Goal: Task Accomplishment & Management: Use online tool/utility

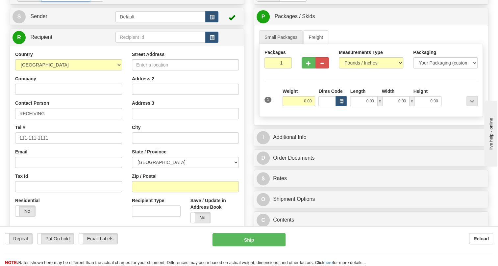
paste input "0086690728"
type input "86690728"
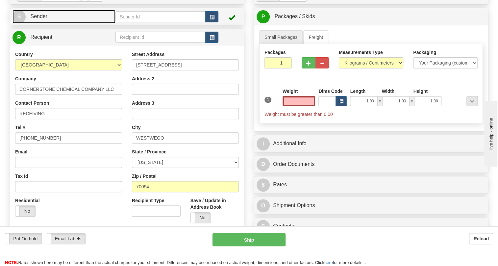
type input "0.00"
click at [43, 19] on span "Sender" at bounding box center [38, 16] width 17 height 6
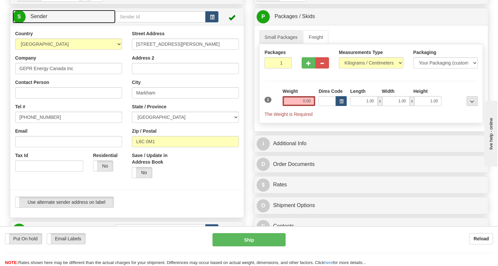
type input "MARKHAM"
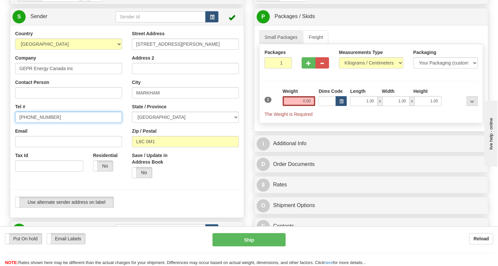
click at [32, 123] on input "[PHONE_NUMBER]" at bounding box center [68, 116] width 107 height 11
paste input "[PHONE_NUMBER]"
type input "[PHONE_NUMBER]"
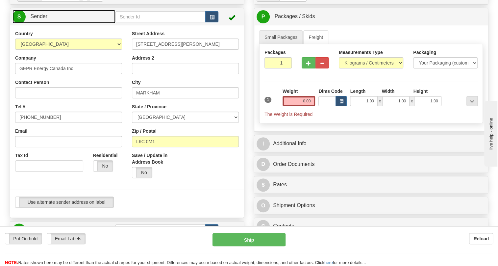
click at [37, 19] on span "Sender" at bounding box center [38, 16] width 17 height 6
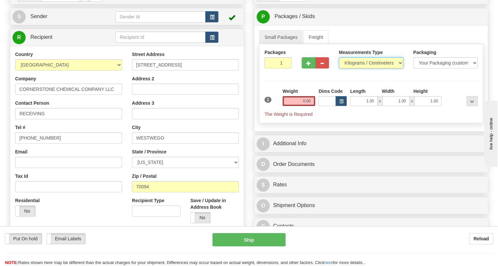
click at [356, 68] on select "Pounds / Inches Kilograms / Centimeters" at bounding box center [371, 62] width 64 height 11
select select "0"
click at [339, 68] on select "Pounds / Inches Kilograms / Centimeters" at bounding box center [371, 62] width 64 height 11
click at [302, 106] on input "0.00" at bounding box center [298, 101] width 33 height 10
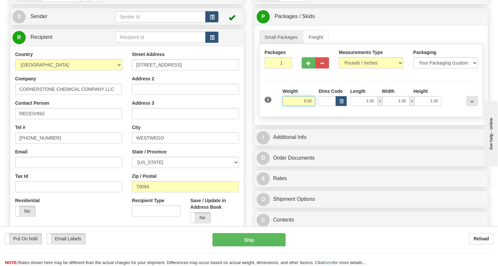
type input "8.00"
click at [250, 144] on div "Rate in Account Currency ARN AWG AUD AUS BHD BBD BFR BMD BRC BRL GBP UKL BND BG…" at bounding box center [371, 119] width 244 height 265
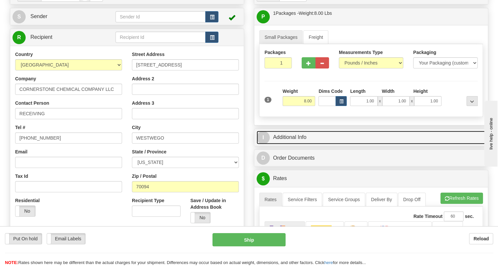
click at [295, 144] on link "I Additional Info" at bounding box center [370, 136] width 229 height 13
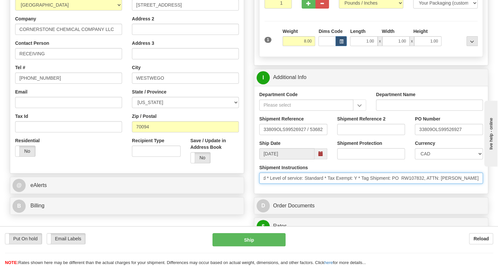
scroll to position [0, 76]
drag, startPoint x: 454, startPoint y: 192, endPoint x: 482, endPoint y: 194, distance: 28.0
click at [482, 183] on input "* Courier: UPS * Ship Via: Ground * Level of service: Standard * Tax Exempt: Y …" at bounding box center [371, 177] width 224 height 11
click at [479, 183] on input "* Courier: UPS * Ship Via: Ground * Level of service: Standard * Tax Exempt: Y …" at bounding box center [371, 177] width 224 height 11
drag, startPoint x: 479, startPoint y: 191, endPoint x: 419, endPoint y: 195, distance: 59.3
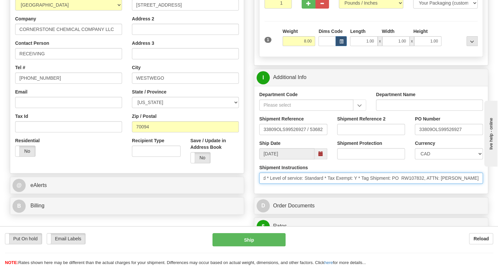
click at [419, 183] on input "* Courier: UPS * Ship Via: Ground * Level of service: Standard * Tax Exempt: Y …" at bounding box center [371, 177] width 224 height 11
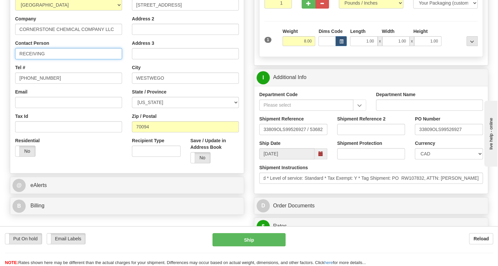
scroll to position [0, 0]
click at [49, 59] on input "RECEIVING" at bounding box center [68, 53] width 107 height 11
paste input "ATTN: WHITNEY JOHNSON"
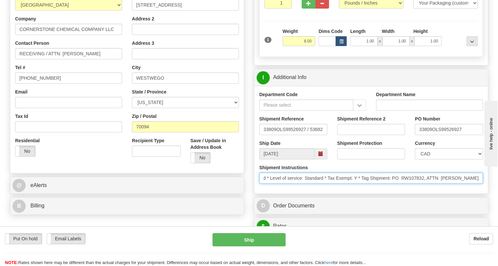
scroll to position [0, 76]
drag, startPoint x: 435, startPoint y: 191, endPoint x: 478, endPoint y: 192, distance: 43.1
click at [481, 183] on input "* Courier: UPS * Ship Via: Ground * Level of service: Standard * Tax Exempt: Y …" at bounding box center [371, 177] width 224 height 11
click at [419, 183] on input "* Courier: UPS * Ship Via: Ground * Level of service: Standard * Tax Exempt: Y …" at bounding box center [371, 177] width 224 height 11
drag, startPoint x: 416, startPoint y: 191, endPoint x: 385, endPoint y: 194, distance: 31.7
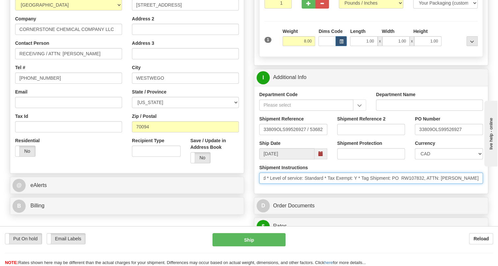
click at [385, 183] on input "* Courier: UPS * Ship Via: Ground * Level of service: Standard * Tax Exempt: Y …" at bounding box center [371, 177] width 224 height 11
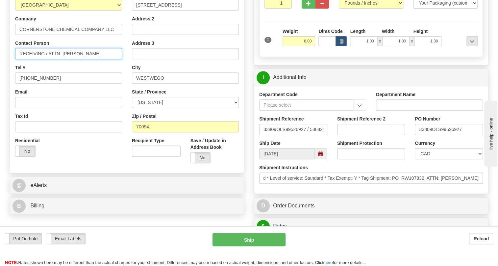
scroll to position [0, 0]
click at [114, 59] on input "RECEIVING / ATTN: WHITNEY JOHNSON" at bounding box center [68, 53] width 107 height 11
paste input "PO RW107832"
click at [22, 59] on input "RECEIVING / ATTN: WHITNEY JOHNSON / PO RW107832" at bounding box center [68, 53] width 107 height 11
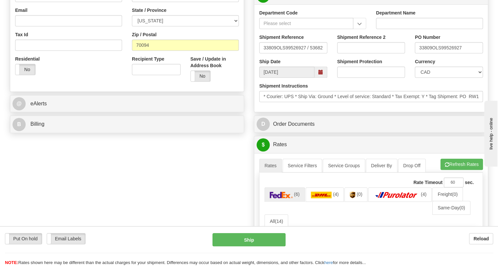
scroll to position [209, 0]
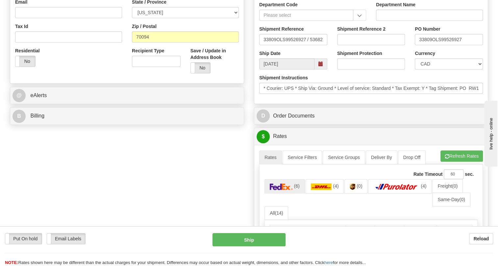
type input "ATTN: WHITNEY JOHNSON / PO RW107832"
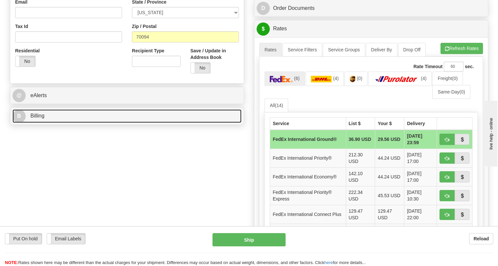
click at [39, 118] on span "Billing" at bounding box center [37, 116] width 14 height 6
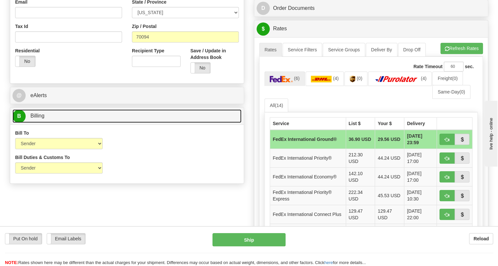
click at [39, 118] on span "Billing" at bounding box center [37, 116] width 14 height 6
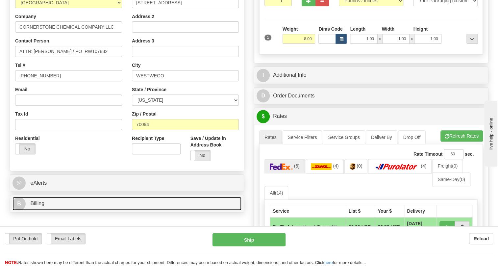
scroll to position [119, 0]
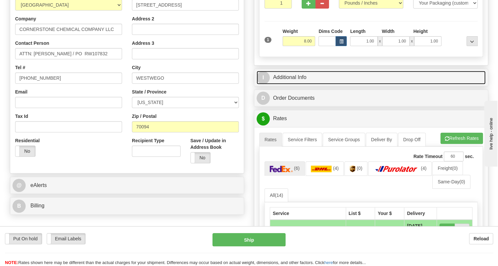
click at [295, 84] on link "I Additional Info" at bounding box center [370, 77] width 229 height 13
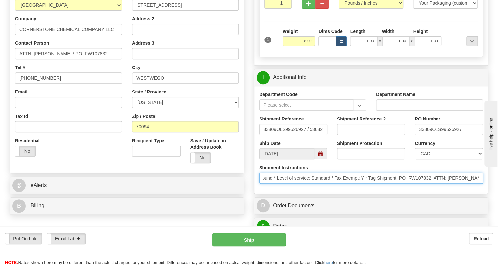
scroll to position [0, 76]
drag, startPoint x: 461, startPoint y: 194, endPoint x: 472, endPoint y: 194, distance: 11.5
click at [472, 183] on input "* Courier: UPS * Ship Via: Ground * Level of service: Standard * Tax Exempt: Y …" at bounding box center [371, 177] width 224 height 11
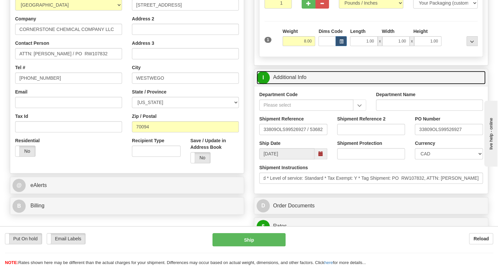
scroll to position [0, 0]
click at [288, 84] on link "I Additional Info" at bounding box center [370, 77] width 229 height 13
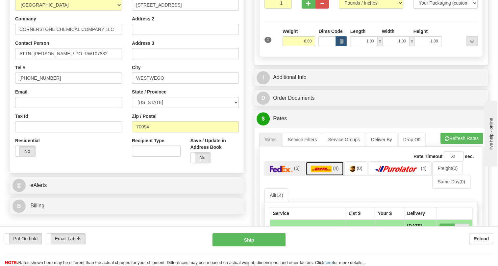
click at [329, 172] on img at bounding box center [321, 168] width 21 height 7
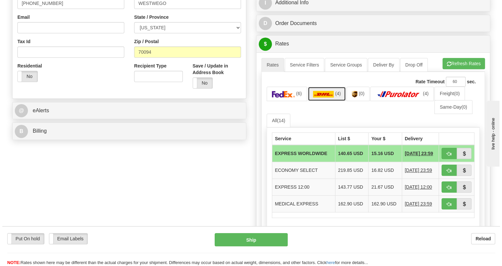
scroll to position [209, 0]
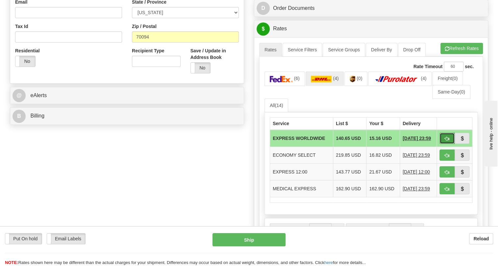
click at [447, 141] on span "button" at bounding box center [446, 138] width 5 height 4
type input "P"
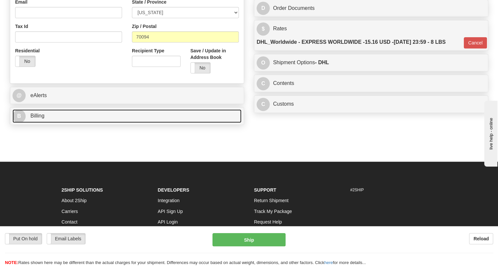
click at [37, 118] on span "Billing" at bounding box center [37, 116] width 14 height 6
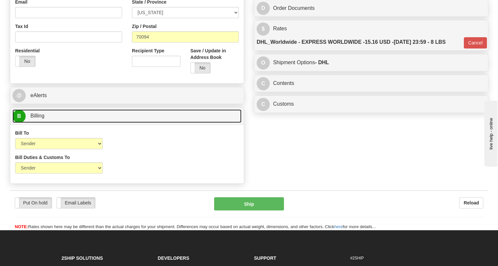
click at [37, 118] on span "Billing" at bounding box center [37, 116] width 14 height 6
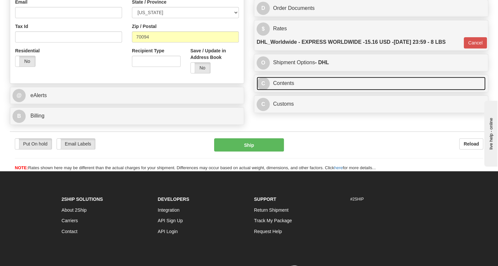
click at [281, 90] on link "C Contents" at bounding box center [370, 83] width 229 height 13
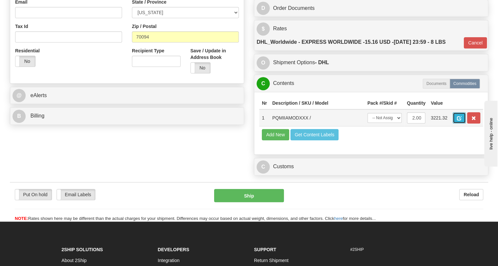
click at [461, 120] on span "button" at bounding box center [459, 118] width 5 height 4
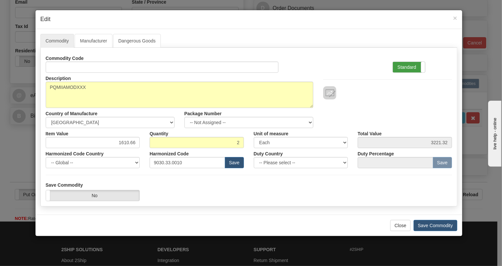
click at [403, 67] on label "Standard" at bounding box center [409, 67] width 32 height 11
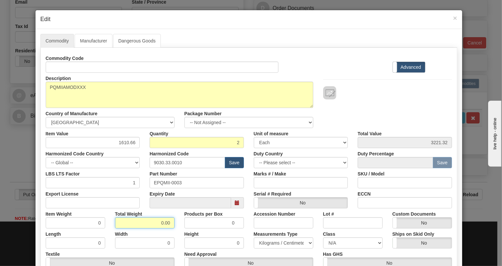
click at [149, 223] on input "0.00" at bounding box center [144, 222] width 59 height 11
type input "1.00"
type input "0.5000"
click at [271, 240] on select "Pounds / Inches Kilograms / Centimeters" at bounding box center [283, 242] width 59 height 11
select select "0"
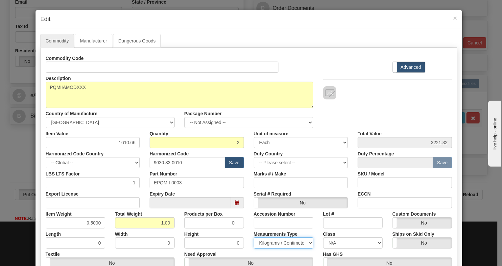
click at [254, 237] on select "Pounds / Inches Kilograms / Centimeters" at bounding box center [283, 242] width 59 height 11
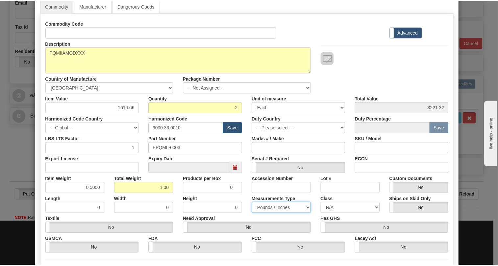
scroll to position [89, 0]
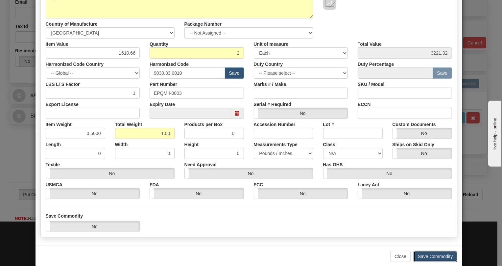
click at [428, 254] on button "Save Commodity" at bounding box center [436, 255] width 44 height 11
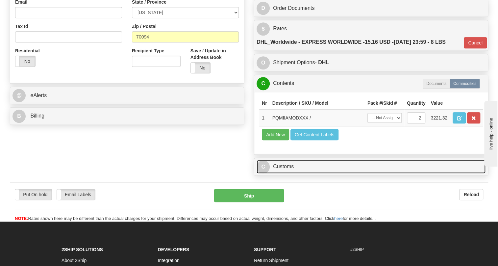
click at [287, 173] on link "C Customs" at bounding box center [370, 166] width 229 height 13
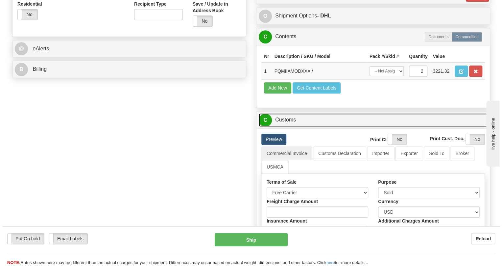
scroll to position [269, 0]
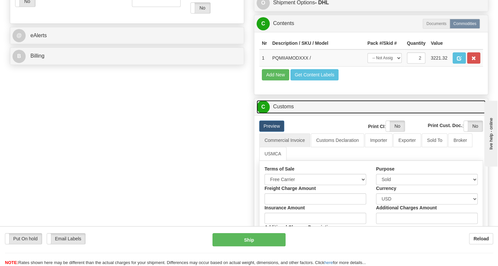
click at [288, 113] on link "C Customs" at bounding box center [370, 106] width 229 height 13
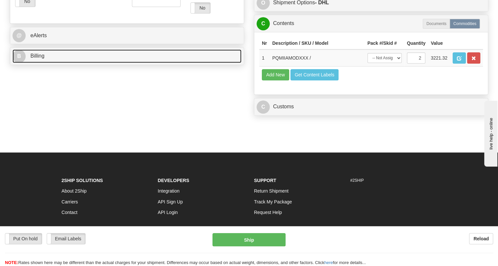
click at [36, 59] on span "Billing" at bounding box center [37, 56] width 14 height 6
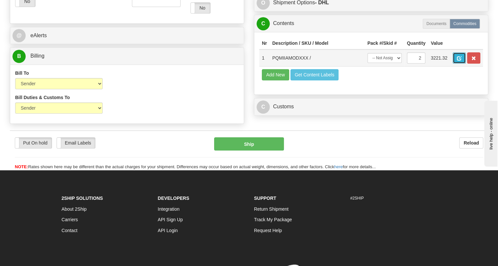
click at [460, 60] on span "button" at bounding box center [459, 58] width 5 height 4
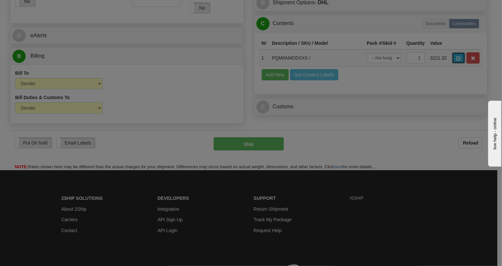
scroll to position [0, 0]
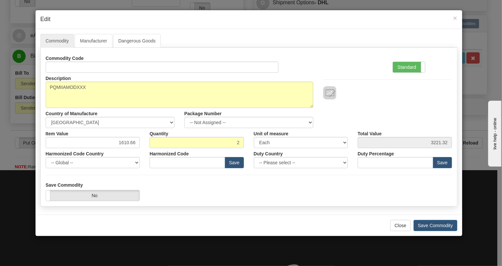
type input "9030.33.0010"
type input "0"
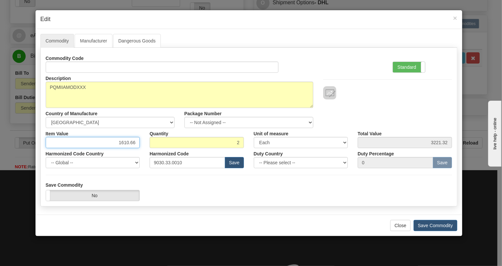
click at [129, 143] on input "1610.66" at bounding box center [93, 142] width 94 height 11
paste input ".594,52"
click at [122, 143] on input "1.594,52" at bounding box center [93, 142] width 94 height 11
click at [131, 144] on input "1594,52" at bounding box center [93, 142] width 94 height 11
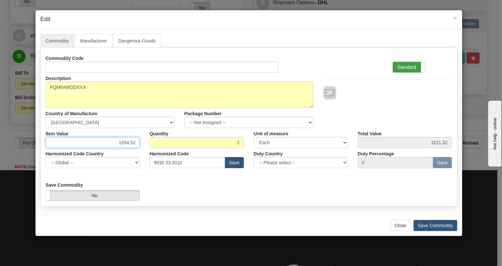
type input "1594.52"
type input "3189.04"
click at [408, 69] on label "Standard" at bounding box center [409, 67] width 32 height 11
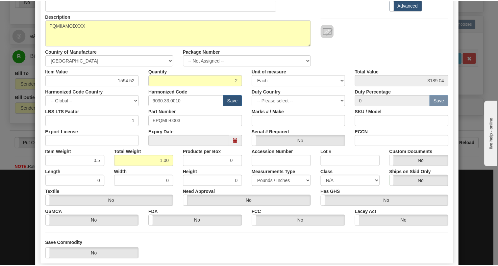
scroll to position [100, 0]
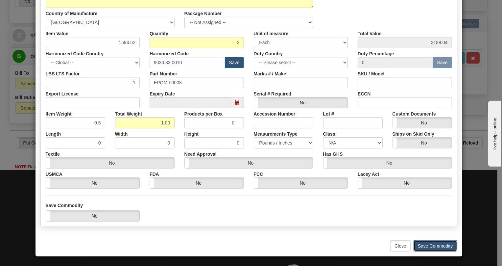
click at [432, 245] on button "Save Commodity" at bounding box center [436, 245] width 44 height 11
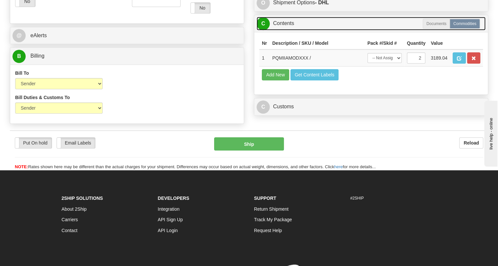
click at [284, 30] on link "C Contents" at bounding box center [370, 23] width 229 height 13
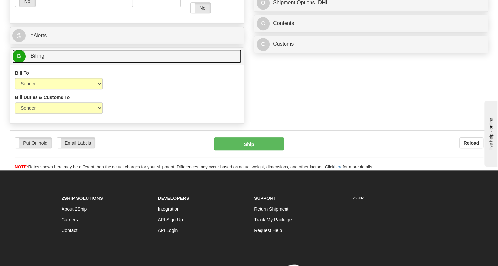
click at [37, 63] on link "B Billing" at bounding box center [126, 55] width 229 height 13
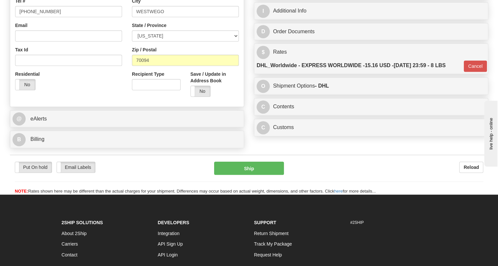
scroll to position [146, 0]
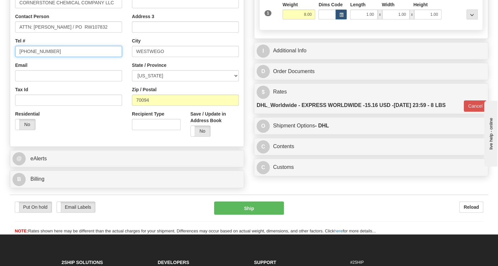
click at [36, 57] on input "[PHONE_NUMBER]" at bounding box center [68, 51] width 107 height 11
paste input "225-752-0337"
type input "225-752-0337"
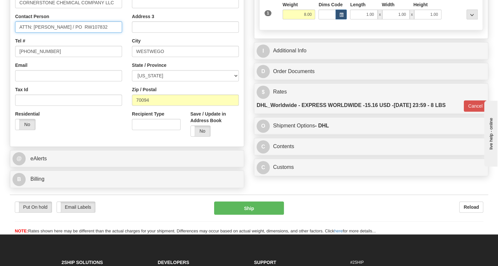
drag, startPoint x: 113, startPoint y: 41, endPoint x: 83, endPoint y: 43, distance: 30.9
click at [83, 33] on input "ATTN: WHITNEY JOHNSON / PO RW107832" at bounding box center [68, 26] width 107 height 11
paste input "STEVE GERALD"
type input "ATTN: WHITNEY JOHNSON / STEVE GERALD"
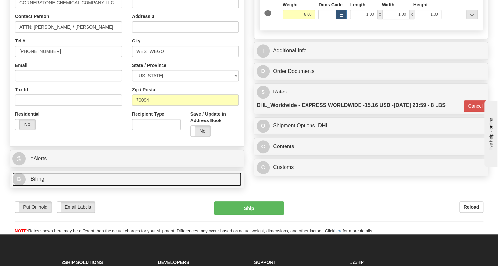
click at [44, 186] on link "B Billing" at bounding box center [126, 178] width 229 height 13
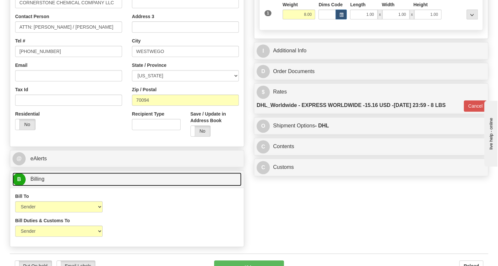
click at [44, 186] on link "B Billing" at bounding box center [126, 178] width 229 height 13
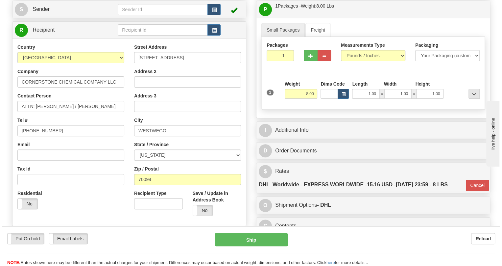
scroll to position [56, 0]
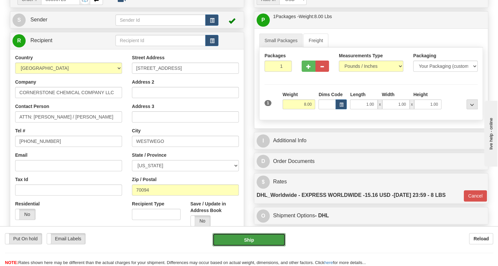
click at [253, 240] on button "Ship" at bounding box center [248, 239] width 73 height 13
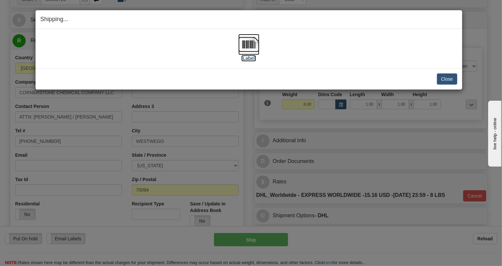
click at [250, 44] on img at bounding box center [248, 44] width 21 height 21
drag, startPoint x: 449, startPoint y: 78, endPoint x: 412, endPoint y: 78, distance: 36.8
click at [449, 78] on button "Close" at bounding box center [447, 78] width 20 height 11
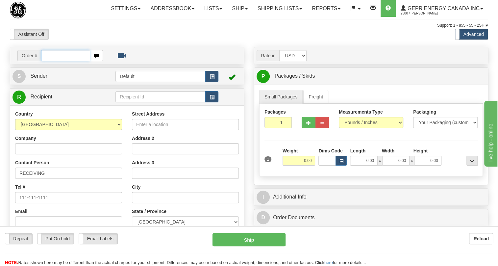
click at [53, 61] on input "text" at bounding box center [65, 55] width 49 height 11
paste input "0086691127"
click at [52, 61] on input "0086691127" at bounding box center [65, 55] width 49 height 11
type input "86691127"
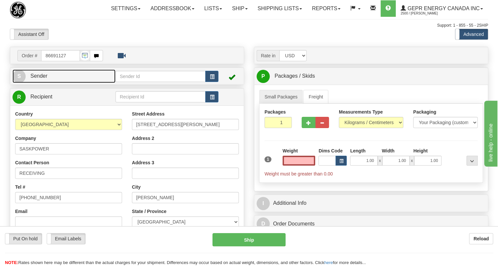
type input "0.00"
click at [45, 83] on link "S Sender" at bounding box center [63, 75] width 103 height 13
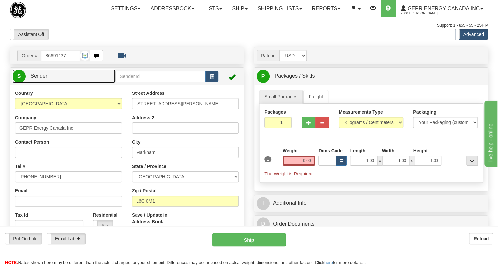
type input "MARKHAM"
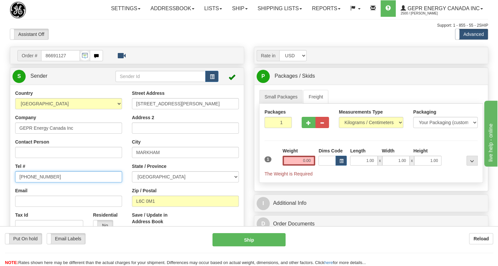
click at [39, 182] on input "[PHONE_NUMBER]" at bounding box center [68, 176] width 107 height 11
paste input "[PHONE_NUMBER]"
type input "[PHONE_NUMBER]"
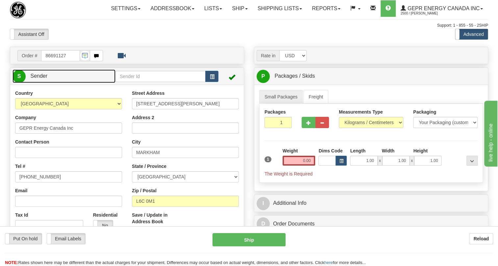
click at [39, 79] on span "Sender" at bounding box center [38, 76] width 17 height 6
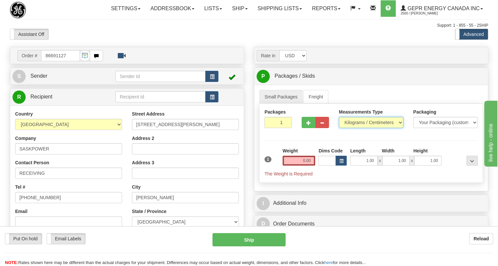
click at [362, 128] on select "Pounds / Inches Kilograms / Centimeters" at bounding box center [371, 122] width 64 height 11
select select "0"
click at [339, 128] on select "Pounds / Inches Kilograms / Centimeters" at bounding box center [371, 122] width 64 height 11
click at [307, 165] on input "0.00" at bounding box center [298, 160] width 33 height 10
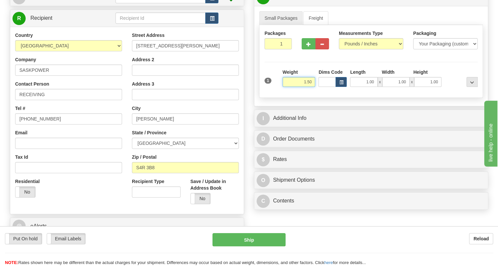
scroll to position [89, 0]
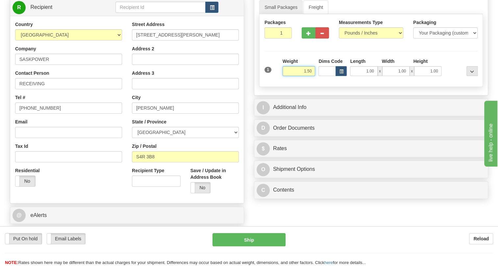
type input "1.50"
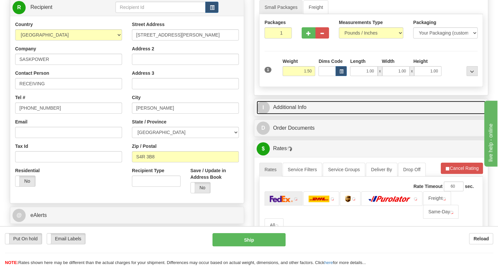
click at [294, 114] on link "I Additional Info" at bounding box center [370, 107] width 229 height 13
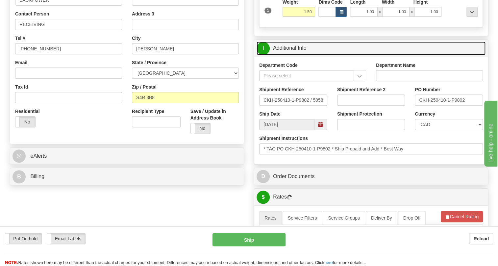
scroll to position [149, 0]
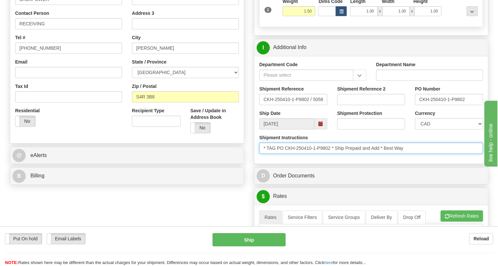
click at [331, 154] on input "* TAG PO CKH-250410-1-P9802 * Ship Prepaid and Add * Best Way" at bounding box center [371, 147] width 224 height 11
drag, startPoint x: 331, startPoint y: 163, endPoint x: 276, endPoint y: 165, distance: 54.6
click at [276, 154] on input "* TAG PO CKH-250410-1-P9802 * Ship Prepaid and Add * Best Way" at bounding box center [371, 147] width 224 height 11
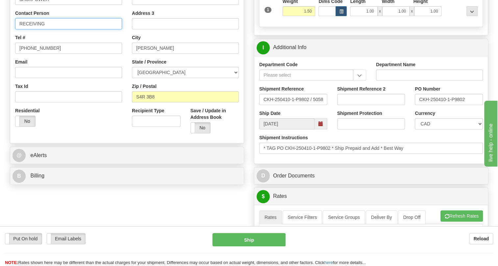
click at [54, 29] on input "RECEIVING" at bounding box center [68, 23] width 107 height 11
paste input "PO CKH-250410-1-P9802"
click at [56, 29] on input "RECEIVING / PO CKH-250410-1-P9802" at bounding box center [68, 23] width 107 height 11
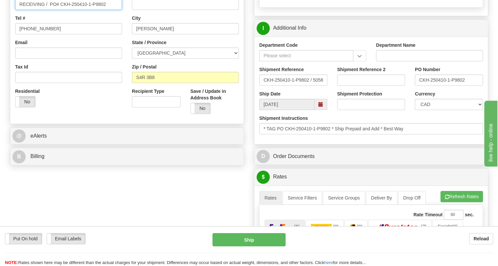
scroll to position [179, 0]
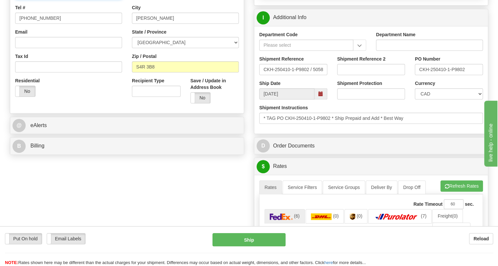
type input "RECEIVING / PO# CKH-250410-1-P9802"
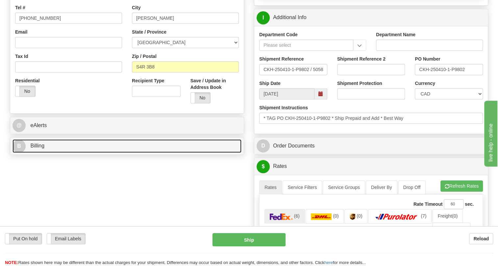
click at [41, 148] on span "Billing" at bounding box center [37, 146] width 14 height 6
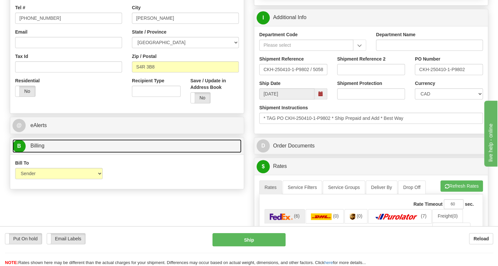
click at [40, 148] on span "Billing" at bounding box center [37, 146] width 14 height 6
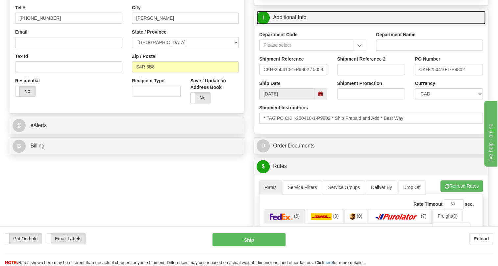
click at [293, 24] on link "I Additional Info" at bounding box center [370, 17] width 229 height 13
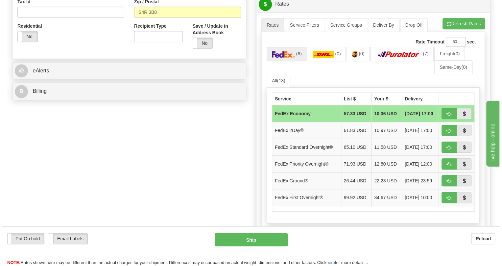
scroll to position [239, 0]
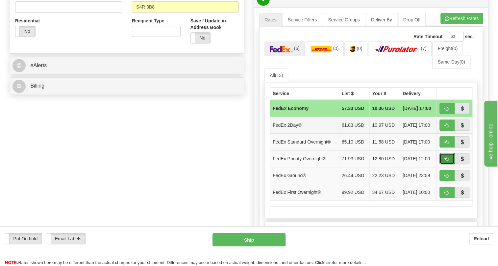
drag, startPoint x: 445, startPoint y: 173, endPoint x: 442, endPoint y: 172, distance: 3.4
click at [444, 161] on span "button" at bounding box center [446, 159] width 5 height 4
type input "01"
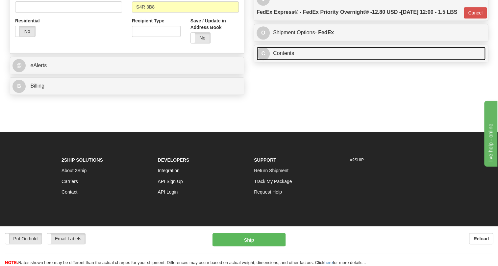
click at [287, 60] on link "C Contents" at bounding box center [370, 53] width 229 height 13
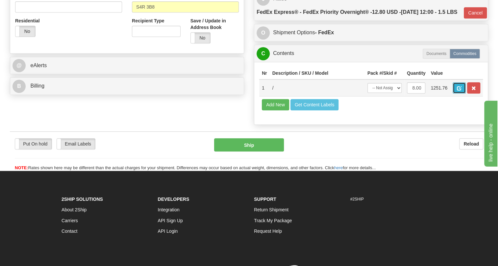
click at [458, 90] on span "button" at bounding box center [459, 88] width 5 height 4
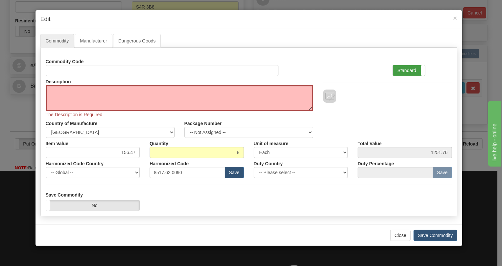
click at [408, 69] on label "Standard" at bounding box center [409, 70] width 32 height 11
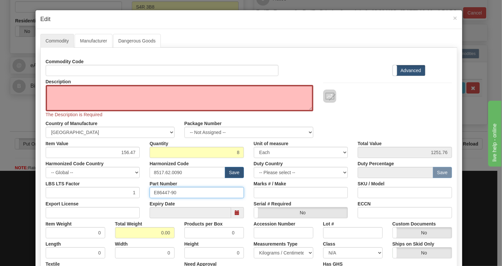
click at [160, 192] on input "E86447-90" at bounding box center [197, 192] width 94 height 11
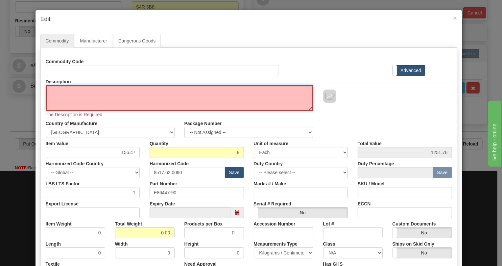
click at [53, 91] on textarea "Description" at bounding box center [180, 98] width 268 height 26
paste textarea "E86447-90"
click at [49, 89] on textarea "E86447-90" at bounding box center [180, 98] width 268 height 26
type textarea "86447-90"
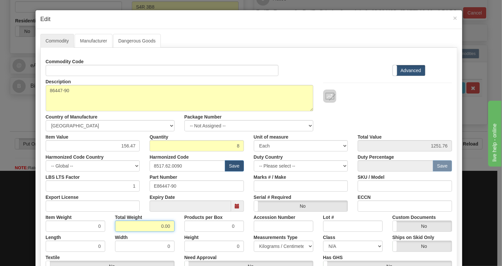
click at [153, 227] on input "0.00" at bounding box center [144, 225] width 59 height 11
type input "1.00"
type input "0.1250"
click at [273, 247] on select "Pounds / Inches Kilograms / Centimeters" at bounding box center [283, 245] width 59 height 11
select select "0"
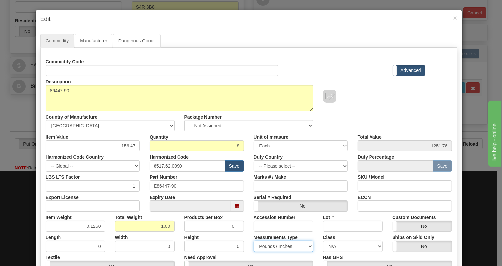
click at [254, 240] on select "Pounds / Inches Kilograms / Centimeters" at bounding box center [283, 245] width 59 height 11
click at [408, 70] on label "Advanced" at bounding box center [409, 70] width 32 height 11
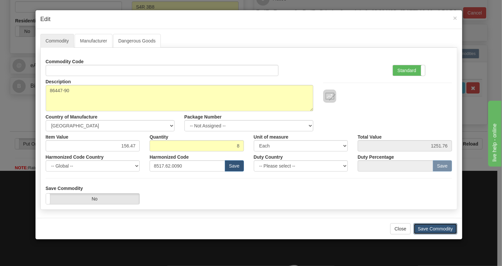
click at [431, 224] on button "Save Commodity" at bounding box center [436, 228] width 44 height 11
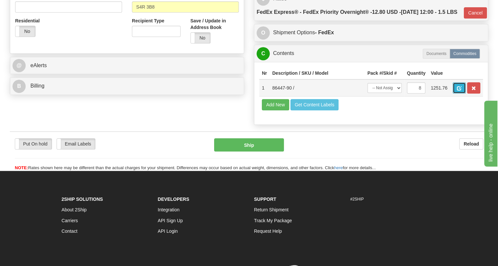
click at [460, 90] on span "button" at bounding box center [459, 88] width 5 height 4
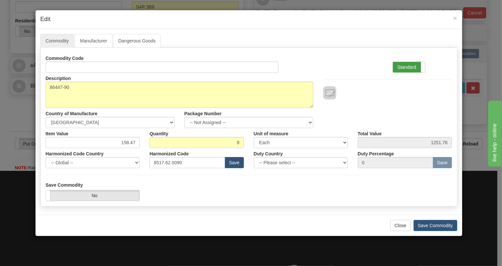
click at [409, 66] on label "Standard" at bounding box center [409, 67] width 32 height 11
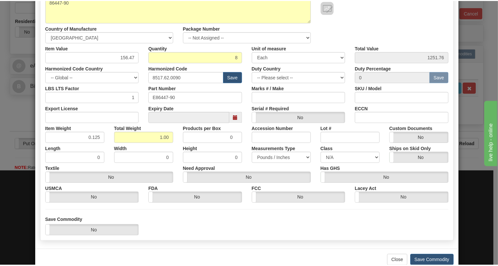
scroll to position [100, 0]
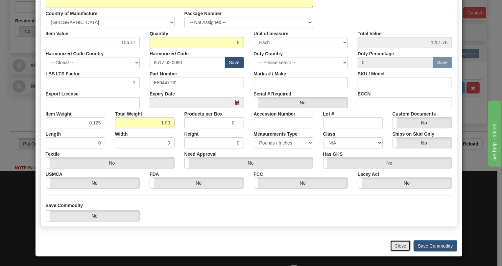
click at [398, 244] on button "Close" at bounding box center [400, 245] width 20 height 11
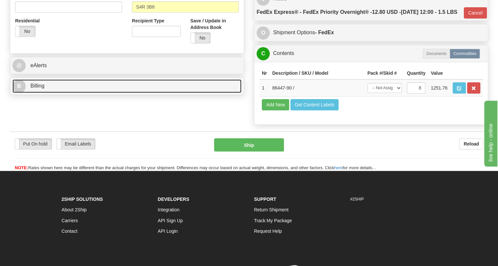
click at [41, 88] on span "Billing" at bounding box center [37, 86] width 14 height 6
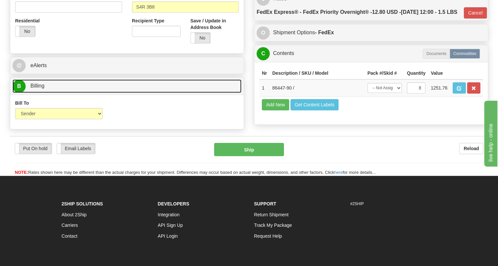
click at [41, 88] on span "Billing" at bounding box center [37, 86] width 14 height 6
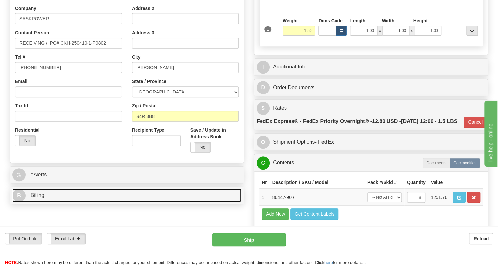
scroll to position [119, 0]
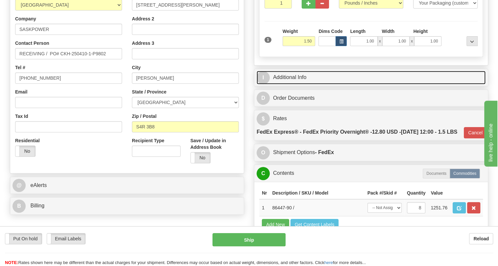
click at [293, 84] on link "I Additional Info" at bounding box center [370, 77] width 229 height 13
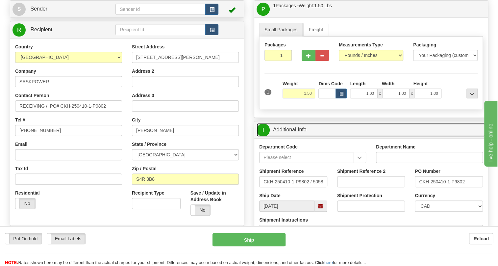
scroll to position [59, 0]
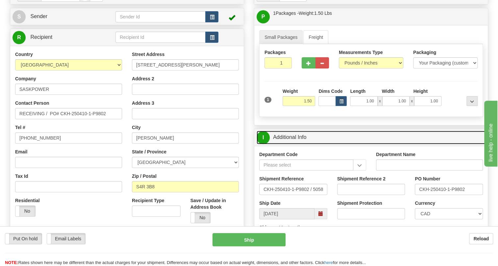
click at [296, 144] on link "I Additional Info" at bounding box center [370, 136] width 229 height 13
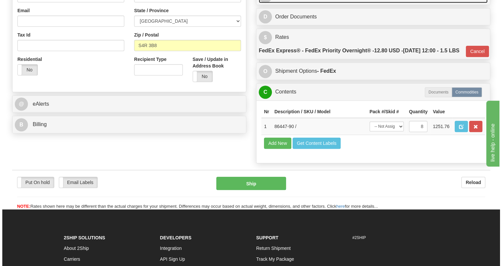
scroll to position [209, 0]
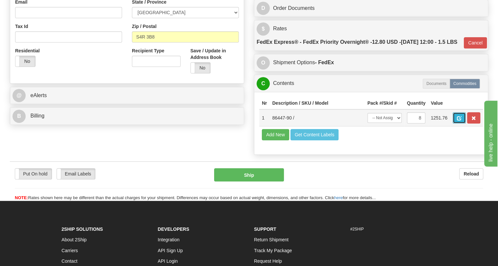
click at [458, 120] on span "button" at bounding box center [459, 118] width 5 height 4
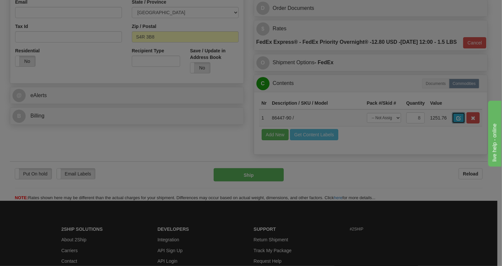
scroll to position [0, 0]
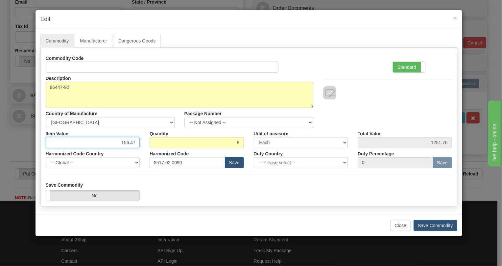
click at [133, 144] on input "156.47" at bounding box center [93, 142] width 94 height 11
type input "54.66"
type input "437.28"
click at [405, 67] on label "Standard" at bounding box center [409, 67] width 32 height 11
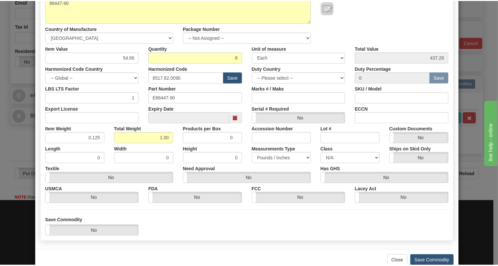
scroll to position [89, 0]
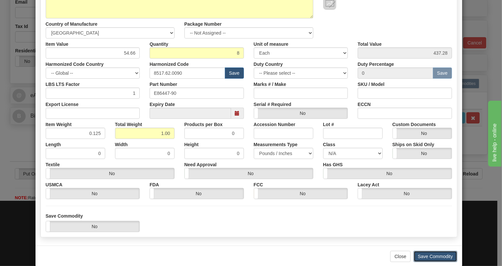
click at [438, 256] on button "Save Commodity" at bounding box center [436, 255] width 44 height 11
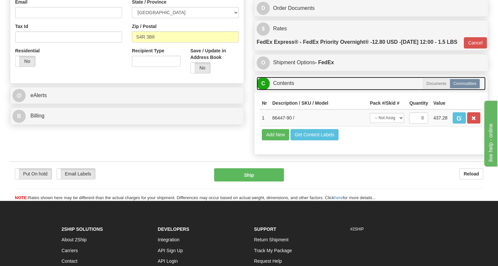
click at [286, 90] on link "C Contents" at bounding box center [370, 83] width 229 height 13
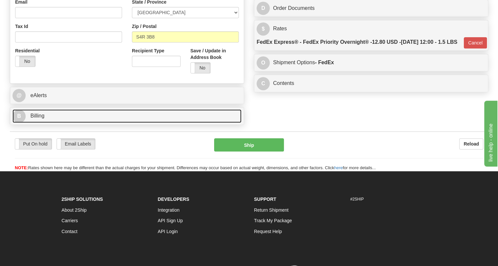
drag, startPoint x: 42, startPoint y: 129, endPoint x: 42, endPoint y: 123, distance: 5.6
click at [42, 118] on span "Billing" at bounding box center [37, 116] width 14 height 6
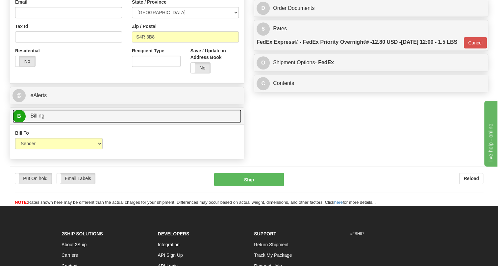
click at [41, 118] on span "Billing" at bounding box center [37, 116] width 14 height 6
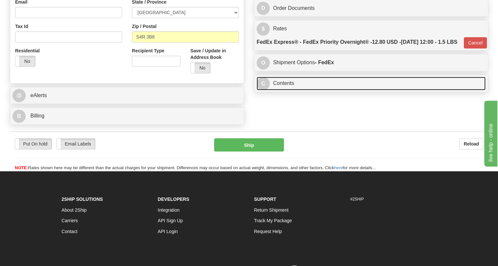
click at [284, 90] on link "C Contents" at bounding box center [370, 83] width 229 height 13
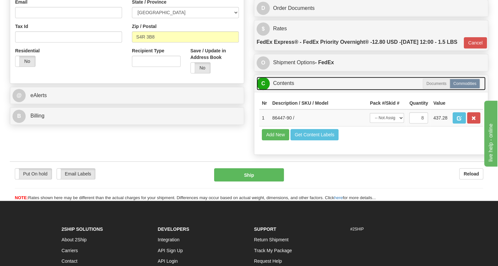
click at [284, 90] on link "C Contents" at bounding box center [370, 83] width 229 height 13
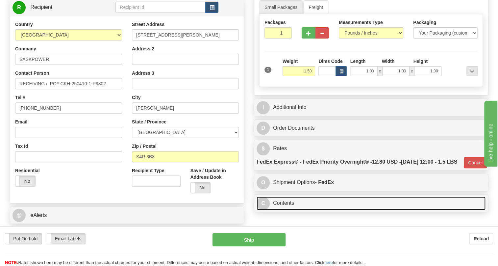
scroll to position [59, 0]
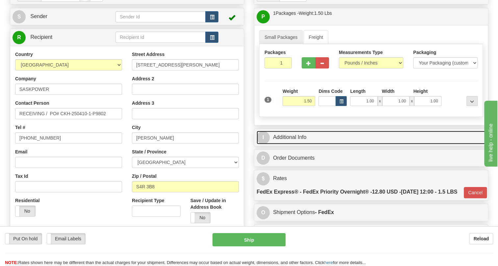
drag, startPoint x: 302, startPoint y: 151, endPoint x: 382, endPoint y: 169, distance: 82.5
click at [302, 144] on link "I Additional Info" at bounding box center [370, 136] width 229 height 13
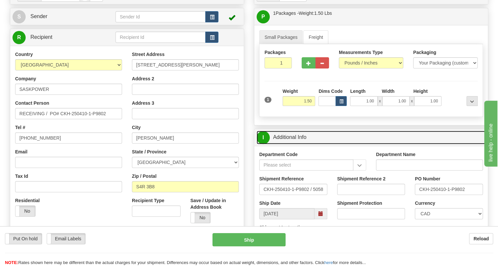
scroll to position [119, 0]
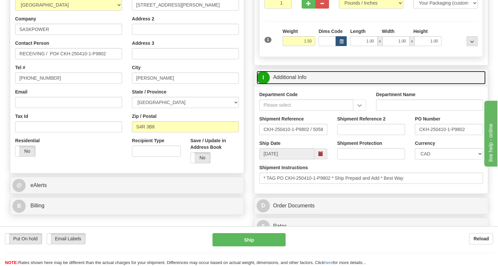
click at [292, 84] on link "I Additional Info" at bounding box center [370, 77] width 229 height 13
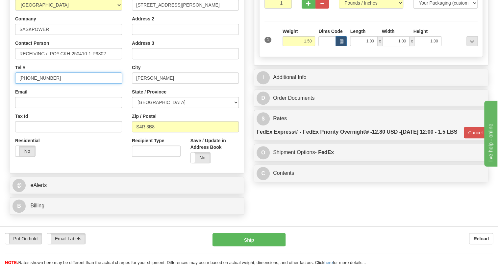
click at [41, 83] on input "[PHONE_NUMBER]" at bounding box center [68, 77] width 107 height 11
type input "111-111-1111"
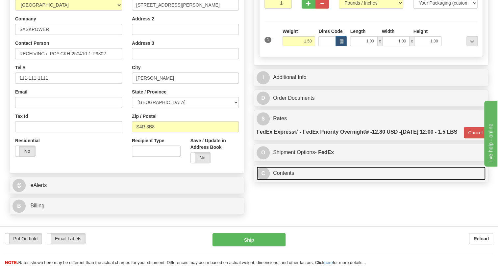
click at [286, 180] on link "C Contents" at bounding box center [370, 172] width 229 height 13
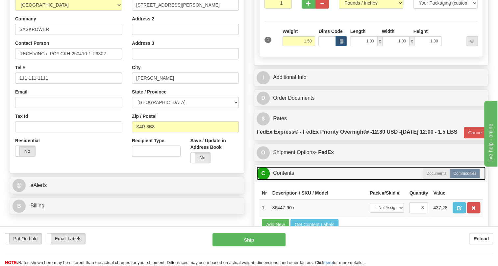
scroll to position [149, 0]
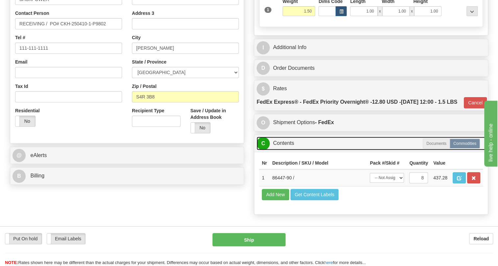
click at [286, 150] on link "C Contents" at bounding box center [370, 142] width 229 height 13
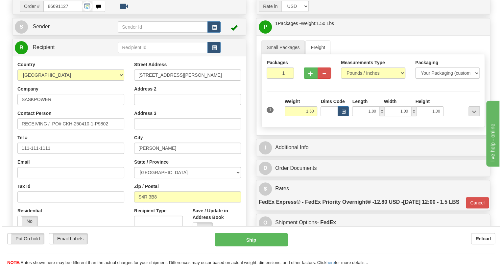
scroll to position [59, 0]
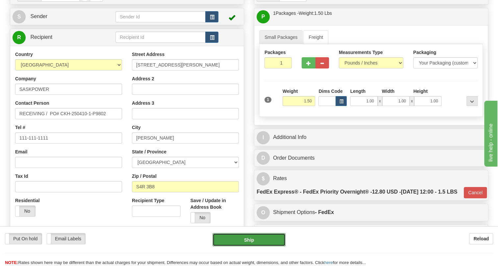
click at [254, 240] on button "Ship" at bounding box center [248, 239] width 73 height 13
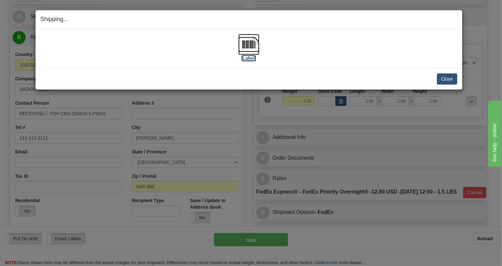
click at [250, 43] on img at bounding box center [248, 44] width 21 height 21
click at [442, 79] on button "Close" at bounding box center [447, 78] width 20 height 11
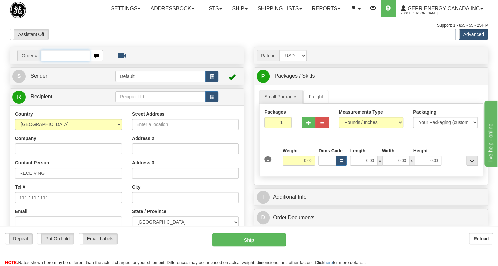
click at [55, 61] on input "text" at bounding box center [65, 55] width 49 height 11
paste input "0086690886"
click at [50, 61] on input "0086690886" at bounding box center [65, 55] width 49 height 11
type input "86690886"
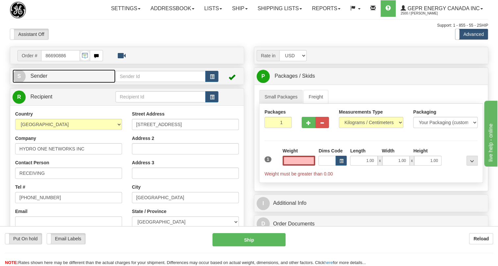
type input "0.00"
click at [37, 79] on span "Sender" at bounding box center [38, 76] width 17 height 6
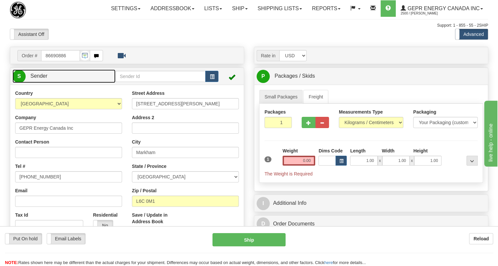
type input "MARKHAM"
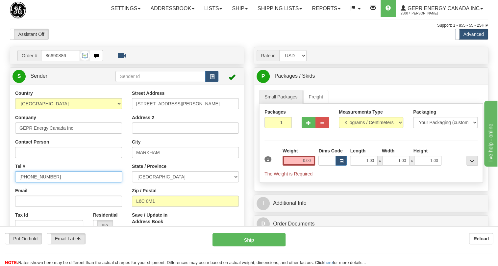
click at [41, 182] on input "[PHONE_NUMBER]" at bounding box center [68, 176] width 107 height 11
paste input "[PHONE_NUMBER]"
type input "[PHONE_NUMBER]"
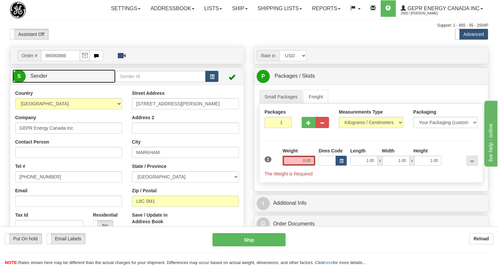
drag, startPoint x: 43, startPoint y: 90, endPoint x: 51, endPoint y: 90, distance: 8.2
click at [43, 79] on span "Sender" at bounding box center [38, 76] width 17 height 6
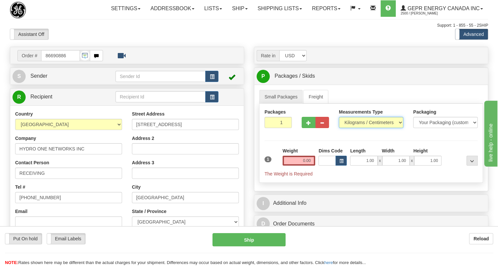
drag, startPoint x: 357, startPoint y: 138, endPoint x: 354, endPoint y: 135, distance: 4.2
click at [357, 128] on select "Pounds / Inches Kilograms / Centimeters" at bounding box center [371, 122] width 64 height 11
select select "0"
click at [339, 128] on select "Pounds / Inches Kilograms / Centimeters" at bounding box center [371, 122] width 64 height 11
click at [305, 165] on input "0.00" at bounding box center [298, 160] width 33 height 10
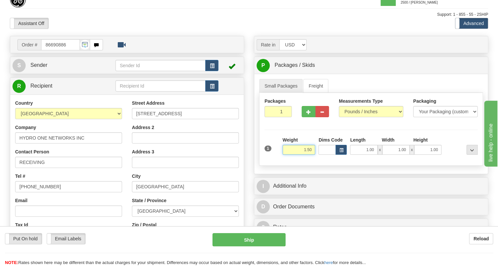
scroll to position [30, 0]
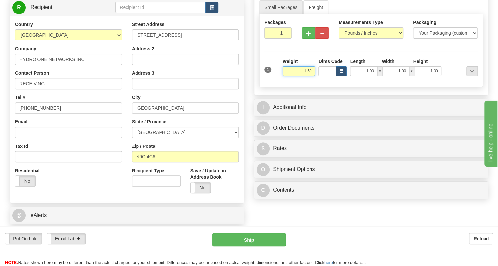
type input "1.50"
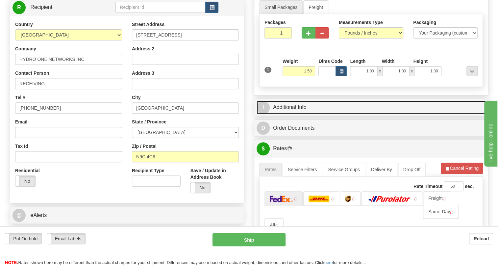
click at [290, 114] on link "I Additional Info" at bounding box center [370, 107] width 229 height 13
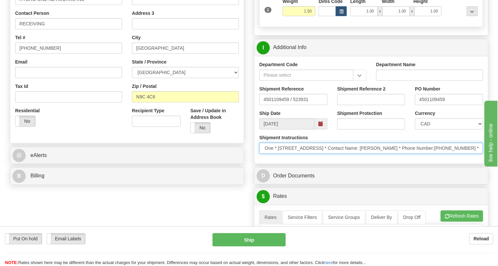
scroll to position [0, 407]
drag, startPoint x: 463, startPoint y: 161, endPoint x: 1, endPoint y: 0, distance: 489.1
click at [478, 154] on input "* SHIPPING INSTRUCTIONS * TAG PO 4501109459 / AR :28405, PID 700066614 ESSEX TS…" at bounding box center [371, 147] width 224 height 11
click at [474, 154] on input "* SHIPPING INSTRUCTIONS * TAG PO 4501109459 / AR :28405, PID 700066614 ESSEX TS…" at bounding box center [371, 147] width 224 height 11
drag, startPoint x: 474, startPoint y: 162, endPoint x: 365, endPoint y: 162, distance: 109.8
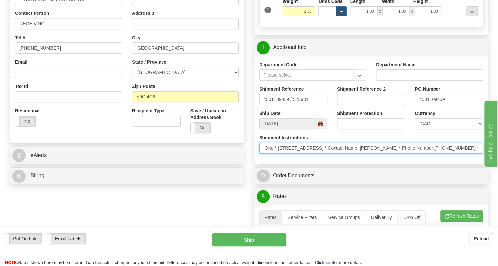
click at [365, 154] on input "* SHIPPING INSTRUCTIONS * TAG PO 4501109459 / AR :28405, PID 700066614 ESSEX TS…" at bounding box center [371, 147] width 224 height 11
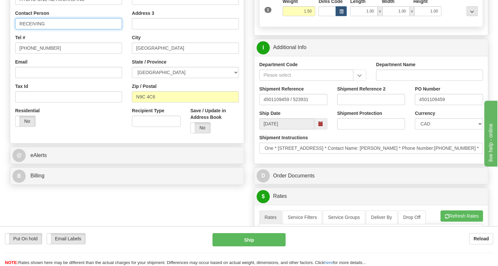
scroll to position [0, 0]
click at [52, 29] on input "RECEIVING" at bounding box center [68, 23] width 107 height 11
paste input "RICHARD BYRNE * Phone Number:+1-519-818-3200"
drag, startPoint x: 83, startPoint y: 38, endPoint x: 130, endPoint y: 42, distance: 47.1
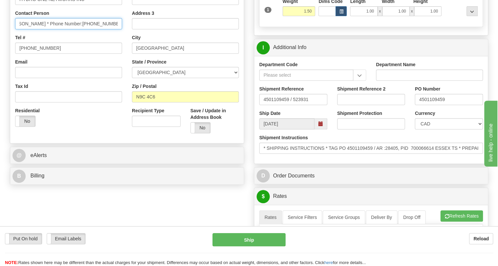
click at [130, 42] on div "Country AFGHANISTAN ALAND ISLANDS ALBANIA ALGERIA AMERICAN SAMOA ANDORRA ANGOLA…" at bounding box center [126, 49] width 233 height 177
type input "RECEIVING / RICHARD BYRNE"
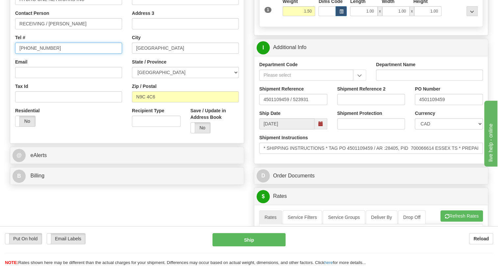
click at [35, 54] on input "[PHONE_NUMBER]" at bounding box center [68, 47] width 107 height 11
paste input "+1-519-818-3200"
type input "+1-519-818-3200"
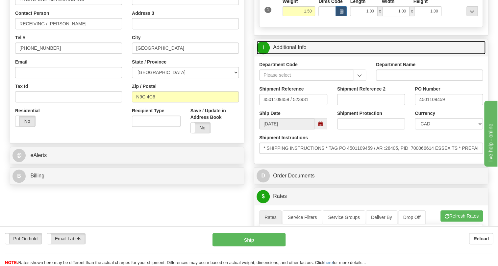
click at [295, 54] on link "I Additional Info" at bounding box center [370, 47] width 229 height 13
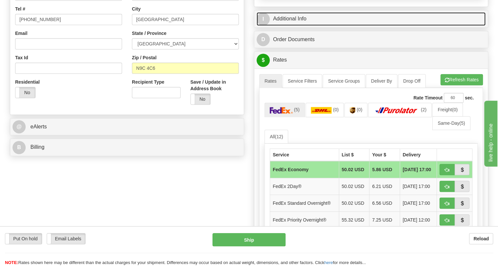
scroll to position [179, 0]
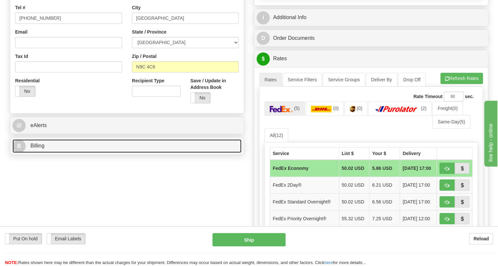
click at [39, 148] on span "Billing" at bounding box center [37, 146] width 14 height 6
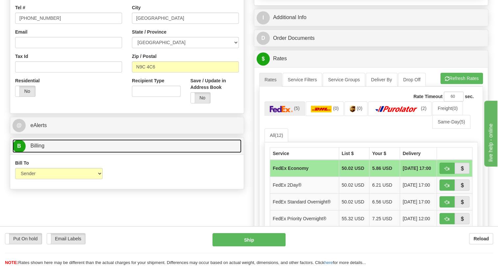
click at [39, 148] on span "Billing" at bounding box center [37, 146] width 14 height 6
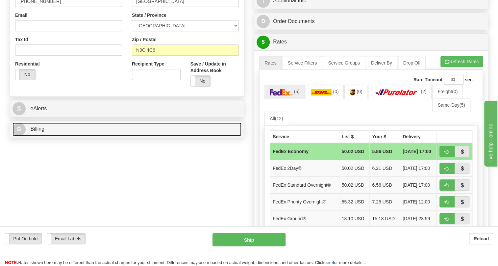
scroll to position [209, 0]
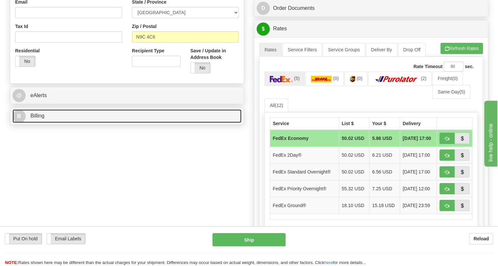
click at [35, 118] on span "Billing" at bounding box center [37, 116] width 14 height 6
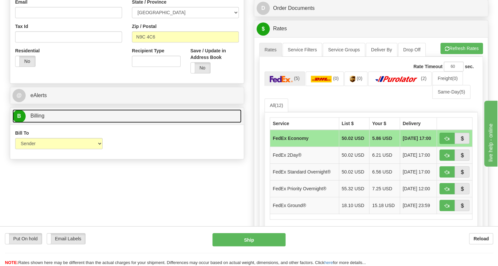
click at [35, 118] on span "Billing" at bounding box center [37, 116] width 14 height 6
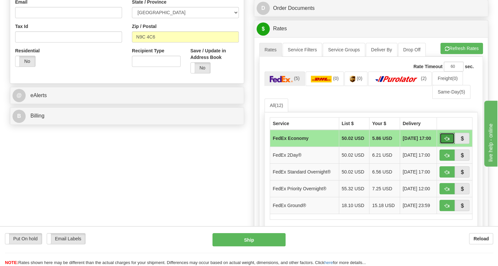
click at [443, 144] on button "button" at bounding box center [446, 137] width 15 height 11
type input "20"
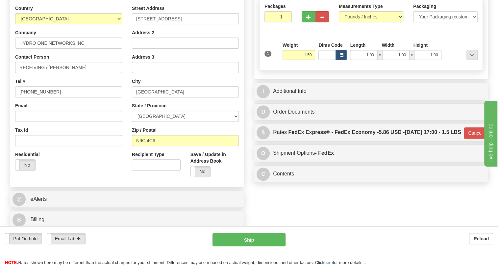
scroll to position [89, 0]
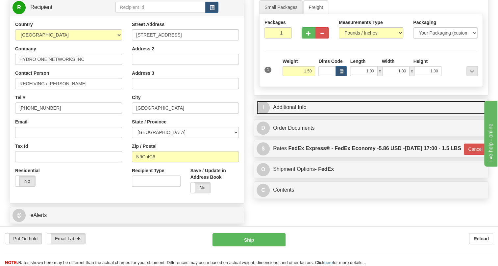
click at [295, 114] on link "I Additional Info" at bounding box center [370, 107] width 229 height 13
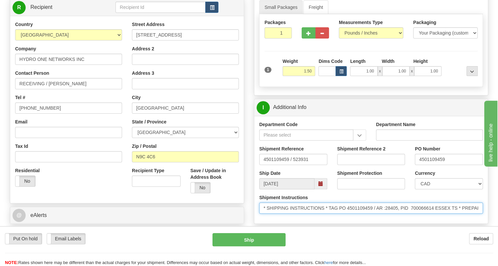
click at [372, 213] on input "* SHIPPING INSTRUCTIONS * TAG PO 4501109459 / AR :28405, PID 700066614 ESSEX TS…" at bounding box center [371, 207] width 224 height 11
drag, startPoint x: 372, startPoint y: 222, endPoint x: 340, endPoint y: 223, distance: 32.5
click at [340, 213] on input "* SHIPPING INSTRUCTIONS * TAG PO 4501109459 / AR :28405, PID 700066614 ESSEX TS…" at bounding box center [371, 207] width 224 height 11
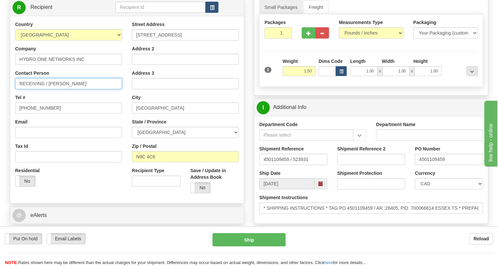
click at [92, 89] on input "RECEIVING / RICHARD BYRNE" at bounding box center [68, 83] width 107 height 11
paste input "PO 4501109459"
click at [90, 89] on input "RECEIVING / RICHARD BYRNE / PO 4501109459" at bounding box center [68, 83] width 107 height 11
click at [44, 89] on input "RECEIVING / RICHARD BYRNE / PO# 4501109459" at bounding box center [68, 83] width 107 height 11
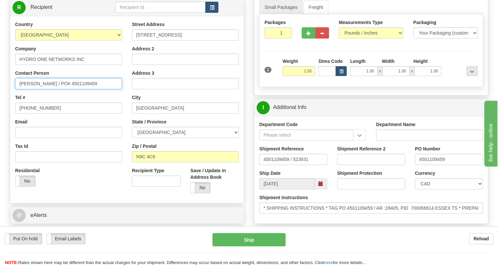
scroll to position [0, 0]
type input "RICHARD BYRNE / PO# 4501109459"
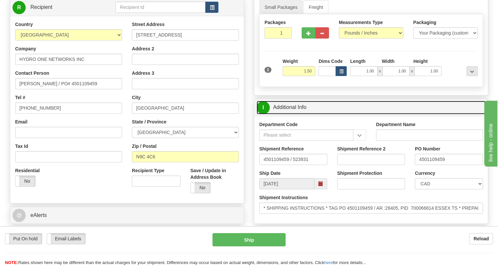
drag, startPoint x: 291, startPoint y: 120, endPoint x: 349, endPoint y: 120, distance: 57.9
click at [291, 114] on link "I Additional Info" at bounding box center [370, 107] width 229 height 13
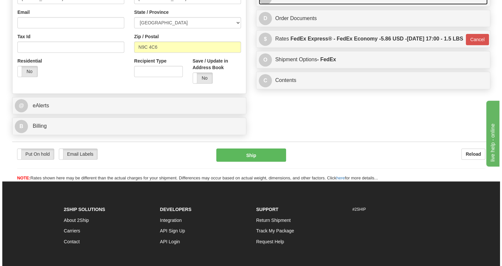
scroll to position [239, 0]
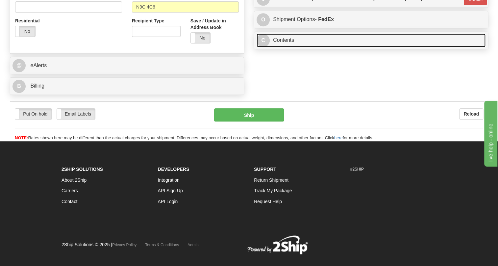
click at [286, 47] on link "C Contents" at bounding box center [370, 40] width 229 height 13
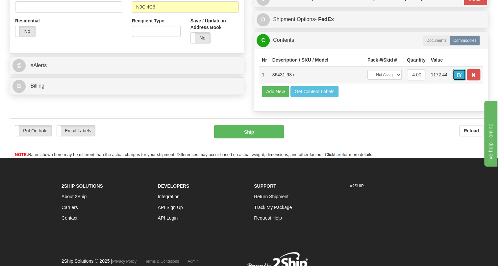
click at [460, 77] on span "button" at bounding box center [459, 75] width 5 height 4
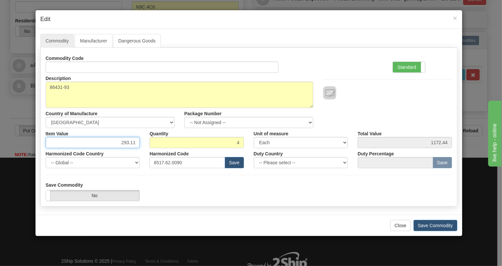
click at [129, 140] on input "293.11" at bounding box center [93, 142] width 94 height 11
paste input "344,59"
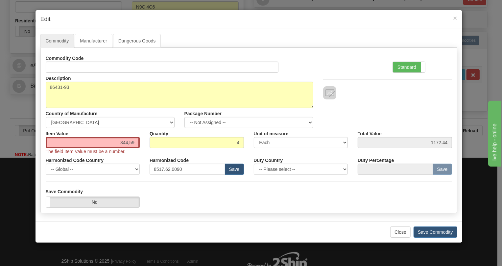
drag, startPoint x: 406, startPoint y: 68, endPoint x: 342, endPoint y: 96, distance: 69.9
click at [404, 68] on label "Standard" at bounding box center [409, 67] width 32 height 11
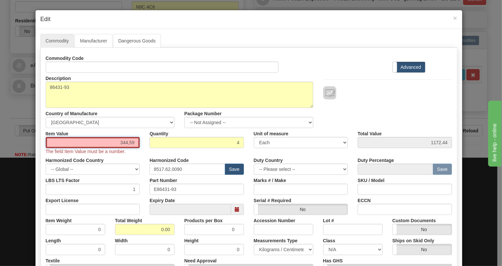
click at [134, 142] on input "344,59" at bounding box center [93, 142] width 94 height 11
click at [127, 144] on input "344,59" at bounding box center [93, 142] width 94 height 11
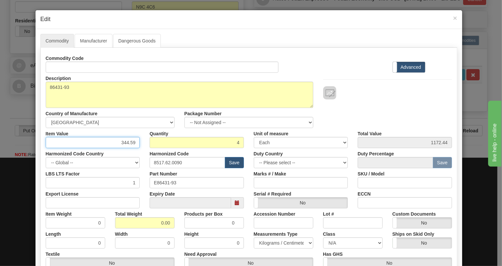
type input "344.59"
type input "1378.36"
click at [155, 224] on input "0.00" at bounding box center [144, 222] width 59 height 11
type input "1.00"
type input "0.2500"
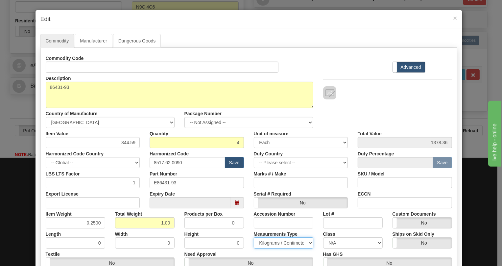
click at [278, 243] on select "Pounds / Inches Kilograms / Centimeters" at bounding box center [283, 242] width 59 height 11
select select "0"
click at [254, 237] on select "Pounds / Inches Kilograms / Centimeters" at bounding box center [283, 242] width 59 height 11
click at [249, 231] on div "Measurements Type Pounds / Inches Kilograms / Centimeters" at bounding box center [283, 238] width 69 height 20
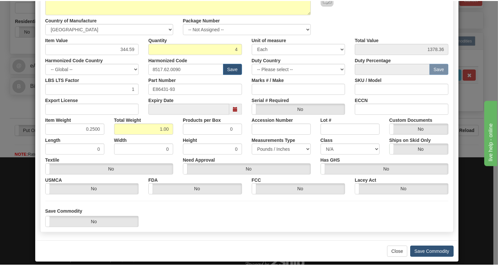
scroll to position [100, 0]
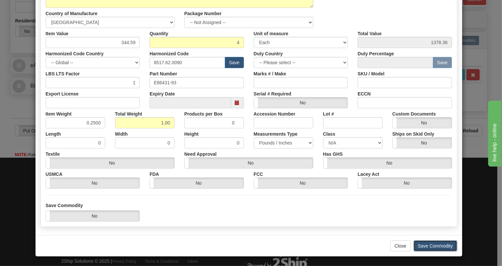
click at [432, 246] on button "Save Commodity" at bounding box center [436, 245] width 44 height 11
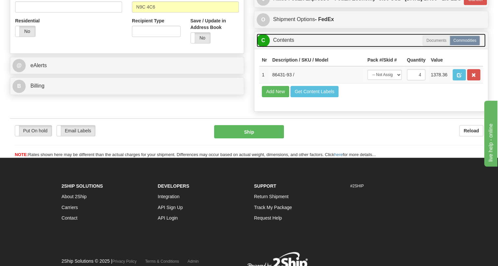
drag, startPoint x: 288, startPoint y: 70, endPoint x: 283, endPoint y: 70, distance: 4.3
click at [287, 47] on link "C Contents" at bounding box center [370, 40] width 229 height 13
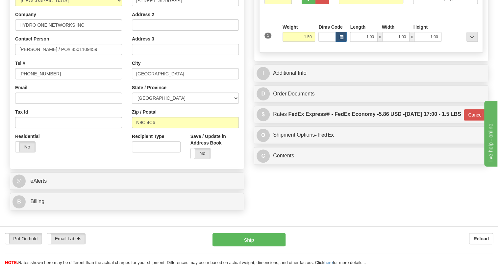
scroll to position [149, 0]
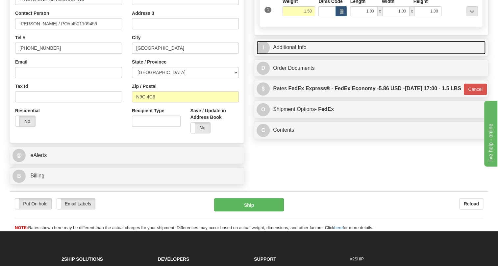
click at [291, 54] on link "I Additional Info" at bounding box center [370, 47] width 229 height 13
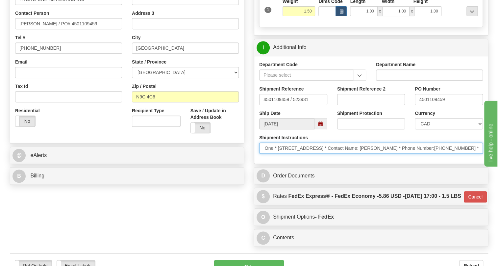
scroll to position [0, 407]
drag, startPoint x: 454, startPoint y: 162, endPoint x: 469, endPoint y: 163, distance: 14.8
click at [469, 154] on input "* SHIPPING INSTRUCTIONS * TAG PO 4501109459 / AR :28405, PID 700066614 ESSEX TS…" at bounding box center [371, 147] width 224 height 11
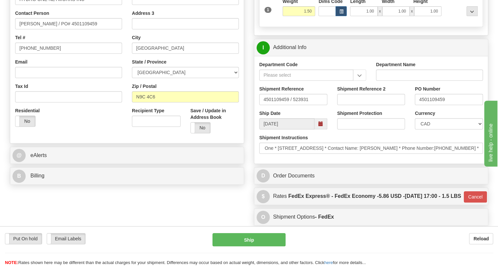
scroll to position [0, 0]
drag, startPoint x: 96, startPoint y: 37, endPoint x: 62, endPoint y: 36, distance: 33.9
click at [62, 29] on input "RICHARD BYRNE / PO# 4501109459" at bounding box center [68, 23] width 107 height 11
paste input "ALI NAZIR"
click at [99, 29] on input "RICHARD BYRNE / ALI NAZIR" at bounding box center [68, 23] width 107 height 11
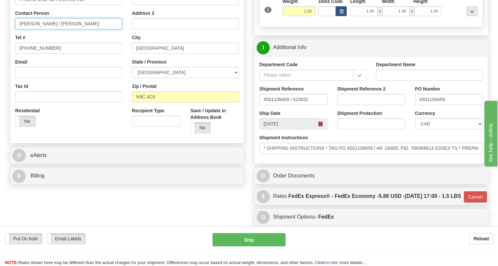
paste input "416-345-5000"
type input "RICHARD BYRNE / ALI NAZIR 416-345-5000"
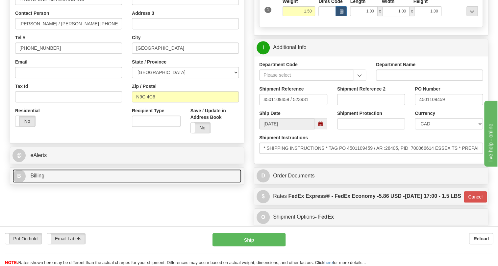
click at [38, 178] on span "Billing" at bounding box center [37, 176] width 14 height 6
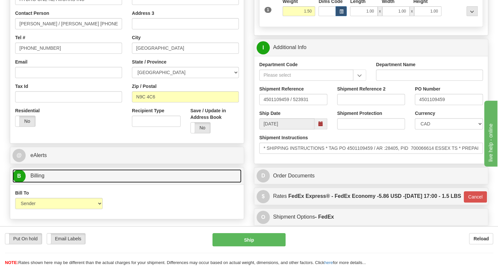
click at [38, 178] on span "Billing" at bounding box center [37, 176] width 14 height 6
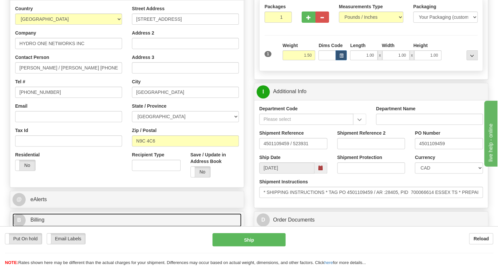
scroll to position [119, 0]
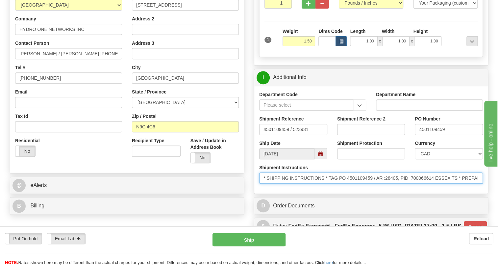
drag, startPoint x: 372, startPoint y: 193, endPoint x: 341, endPoint y: 193, distance: 31.6
click at [341, 183] on input "* SHIPPING INSTRUCTIONS * TAG PO 4501109459 / AR :28405, PID 700066614 ESSEX TS…" at bounding box center [371, 177] width 224 height 11
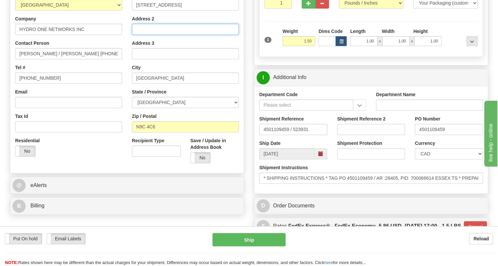
click at [141, 35] on input "Address 2" at bounding box center [185, 29] width 107 height 11
paste input "PO 4501109459"
click at [141, 35] on input "PO 4501109459" at bounding box center [185, 29] width 107 height 11
type input "PO# 4501109459"
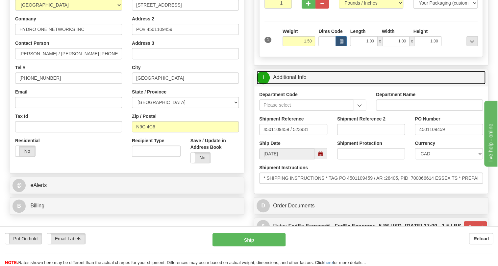
click at [292, 84] on link "I Additional Info" at bounding box center [370, 77] width 229 height 13
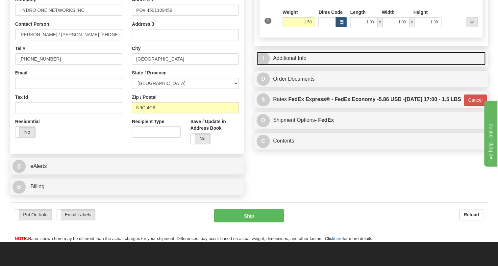
scroll to position [149, 0]
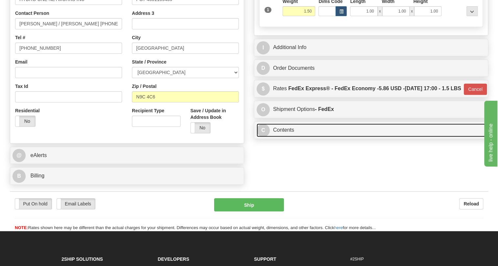
click at [281, 137] on link "C Contents" at bounding box center [370, 129] width 229 height 13
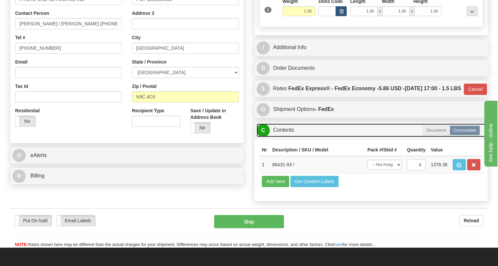
click at [281, 137] on link "C Contents" at bounding box center [370, 129] width 229 height 13
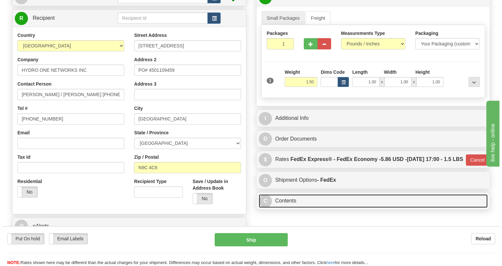
scroll to position [59, 0]
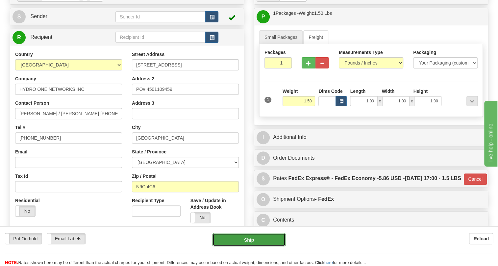
click at [250, 240] on button "Ship" at bounding box center [248, 239] width 73 height 13
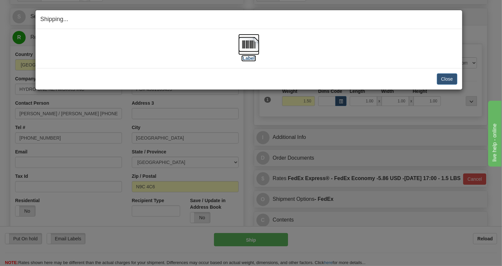
click at [251, 45] on img at bounding box center [248, 44] width 21 height 21
click at [250, 46] on img at bounding box center [248, 44] width 21 height 21
click at [449, 79] on button "Close" at bounding box center [447, 78] width 20 height 11
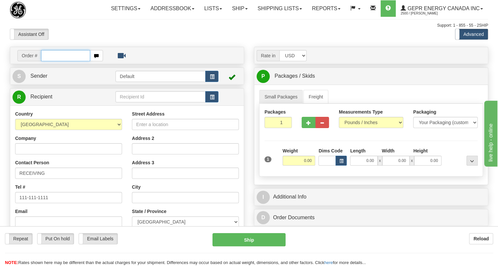
click at [57, 61] on input "text" at bounding box center [65, 55] width 49 height 11
paste input "0086690870"
click at [50, 61] on input "0086690870" at bounding box center [65, 55] width 49 height 11
type input "86690870"
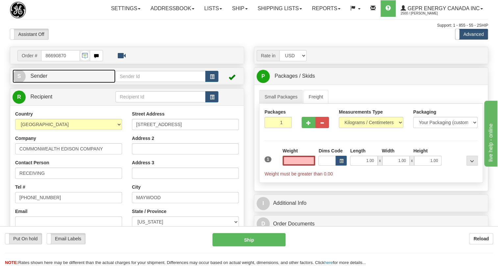
type input "0.00"
drag, startPoint x: 38, startPoint y: 92, endPoint x: 23, endPoint y: 90, distance: 15.3
click at [38, 79] on span "Sender" at bounding box center [38, 76] width 17 height 6
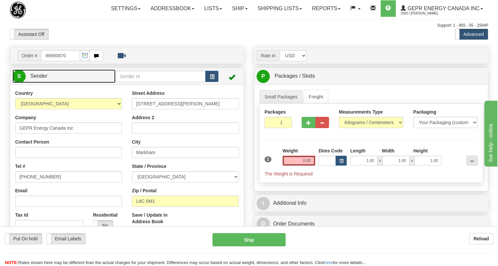
type input "MARKHAM"
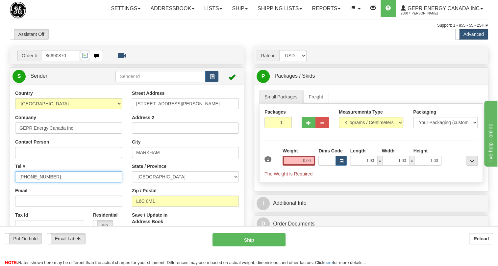
click at [39, 182] on input "[PHONE_NUMBER]" at bounding box center [68, 176] width 107 height 11
paste input "[PHONE_NUMBER]"
type input "[PHONE_NUMBER]"
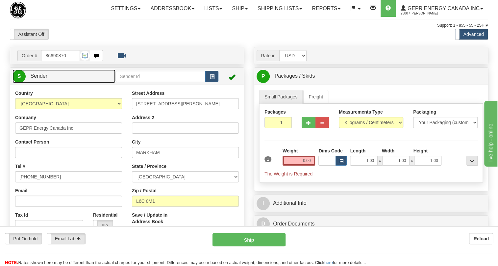
click at [43, 79] on span "Sender" at bounding box center [38, 76] width 17 height 6
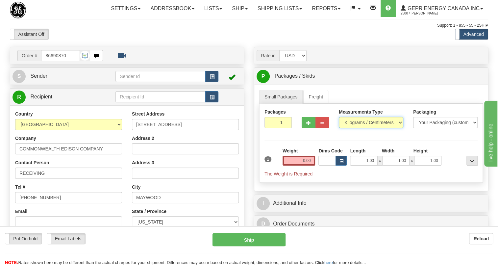
click at [373, 128] on select "Pounds / Inches Kilograms / Centimeters" at bounding box center [371, 122] width 64 height 11
select select "0"
click at [339, 128] on select "Pounds / Inches Kilograms / Centimeters" at bounding box center [371, 122] width 64 height 11
click at [304, 170] on div "Weight 0.00" at bounding box center [299, 158] width 36 height 23
click at [305, 165] on input "0.00" at bounding box center [298, 160] width 33 height 10
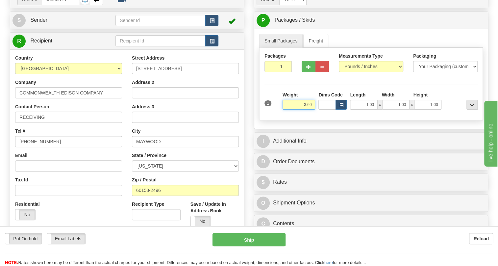
scroll to position [59, 0]
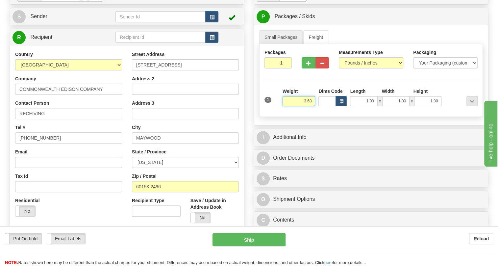
type input "3.60"
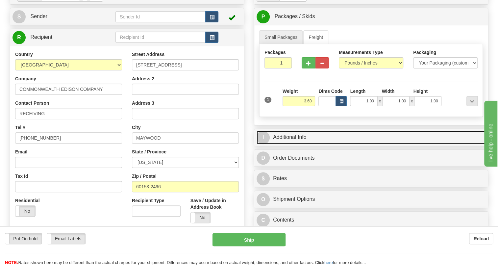
click at [289, 144] on link "I Additional Info" at bounding box center [370, 136] width 229 height 13
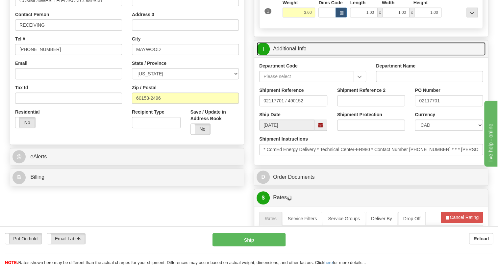
scroll to position [149, 0]
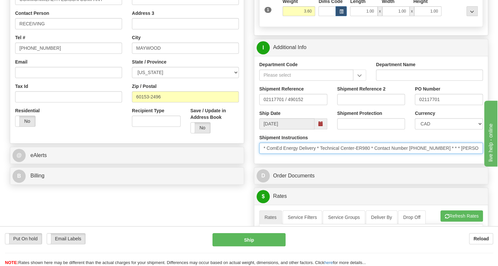
click at [438, 154] on input "* ComEd Energy Delivery * Technical Center-ER980 * Contact Number [PHONE_NUMBER…" at bounding box center [371, 147] width 224 height 11
drag, startPoint x: 438, startPoint y: 162, endPoint x: 411, endPoint y: 165, distance: 27.4
click at [411, 154] on input "* ComEd Energy Delivery * Technical Center-ER980 * Contact Number [PHONE_NUMBER…" at bounding box center [371, 147] width 224 height 11
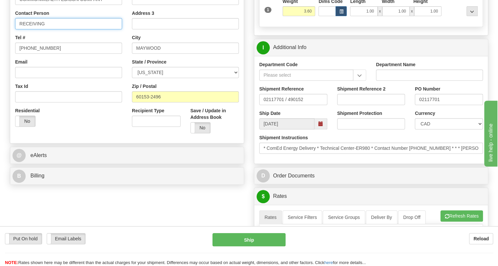
click at [36, 29] on input "RECEIVING" at bounding box center [68, 23] width 107 height 11
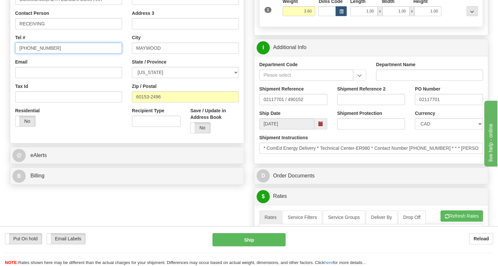
click at [35, 54] on input "(779)7960565" at bounding box center [68, 47] width 107 height 11
click at [36, 54] on input "(779)7960565" at bounding box center [68, 47] width 107 height 11
paste input "708-410-5458"
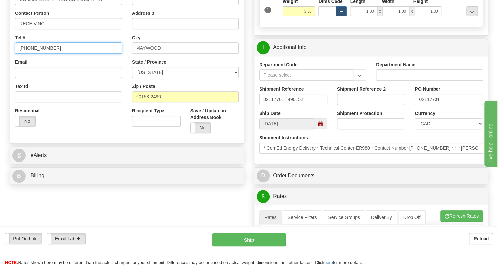
type input "708-410-5458"
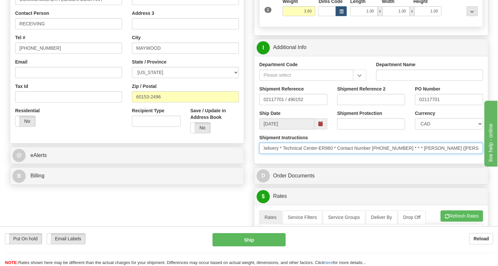
scroll to position [0, 48]
drag, startPoint x: 449, startPoint y: 162, endPoint x: 458, endPoint y: 164, distance: 9.3
click at [458, 154] on input "* ComEd Energy Delivery * Technical Center-ER980 * Contact Number 708-410-5458 …" at bounding box center [371, 147] width 224 height 11
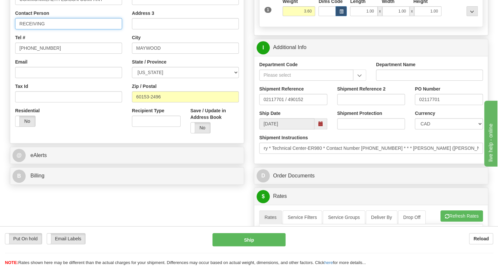
scroll to position [0, 0]
click at [36, 29] on input "RECEIVING" at bounding box center [68, 23] width 107 height 11
paste input "Esmeralda (Alda) Karagjozi"
click at [102, 29] on input "Esmeralda (Alda) Karagjozi" at bounding box center [68, 23] width 107 height 11
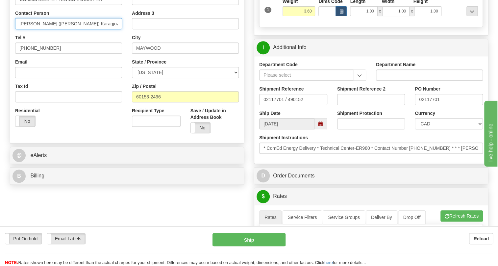
type input "Esmeralda (Alda) Karagjozi +1 779-231-2399"
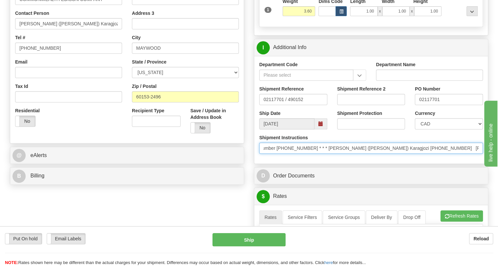
scroll to position [0, 140]
drag, startPoint x: 424, startPoint y: 165, endPoint x: 462, endPoint y: 165, distance: 37.8
click at [482, 154] on input "* ComEd Energy Delivery * Technical Center-ER980 * Contact Number 708-410-5458 …" at bounding box center [371, 147] width 224 height 11
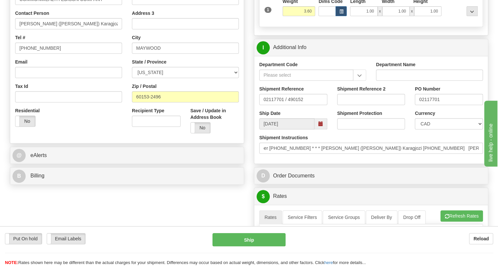
scroll to position [0, 0]
click at [289, 163] on div "Department Code Department Name Shipment Reference 02117701 / 490152 Shipment R…" at bounding box center [370, 109] width 233 height 107
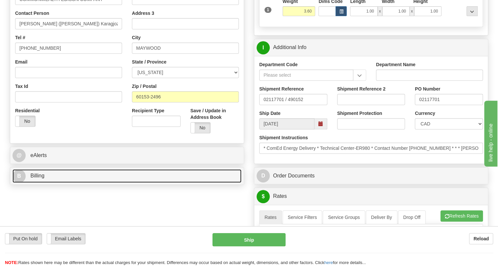
click at [33, 178] on span "Billing" at bounding box center [37, 176] width 14 height 6
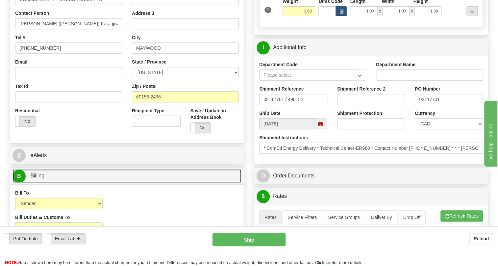
click at [33, 178] on span "Billing" at bounding box center [37, 176] width 14 height 6
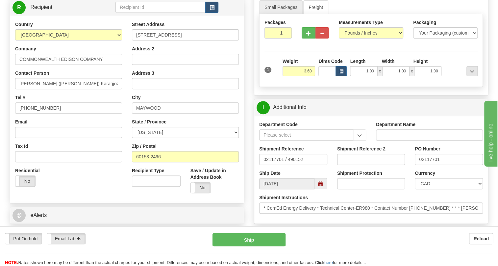
scroll to position [119, 0]
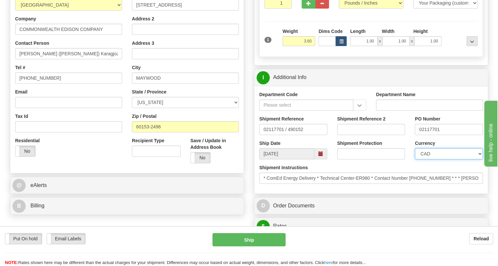
click at [435, 159] on select "CAD USD EUR ZAR [PERSON_NAME] ARN AUD AUS AWG BBD BFR BGN BHD BMD BND BRC BRL C…" at bounding box center [448, 153] width 68 height 11
select select "1"
click at [414, 159] on select "CAD USD EUR ZAR [PERSON_NAME] ARN AUD AUS AWG BBD BFR BGN BHD BMD BND BRC BRL C…" at bounding box center [448, 153] width 68 height 11
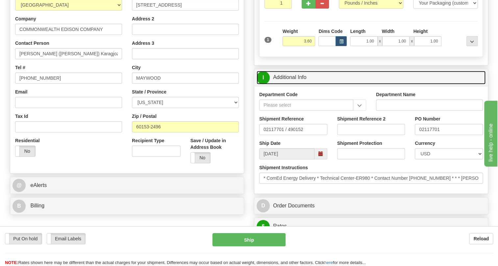
click at [296, 84] on link "I Additional Info" at bounding box center [370, 77] width 229 height 13
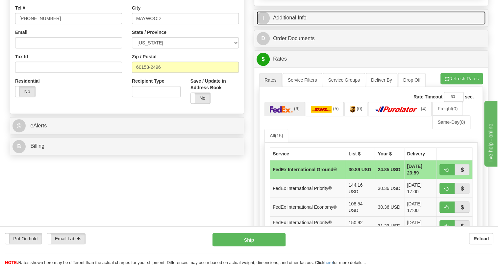
scroll to position [179, 0]
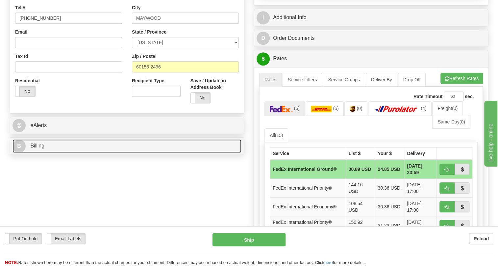
click at [40, 148] on span "Billing" at bounding box center [37, 146] width 14 height 6
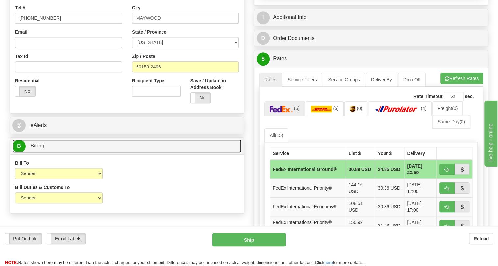
click at [40, 148] on span "Billing" at bounding box center [37, 146] width 14 height 6
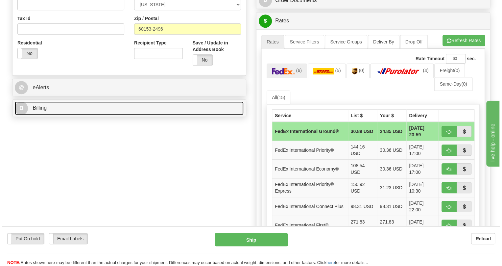
scroll to position [239, 0]
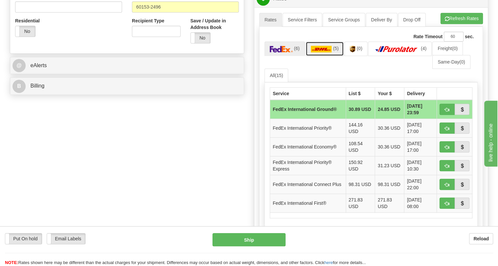
click at [322, 52] on img at bounding box center [321, 49] width 21 height 7
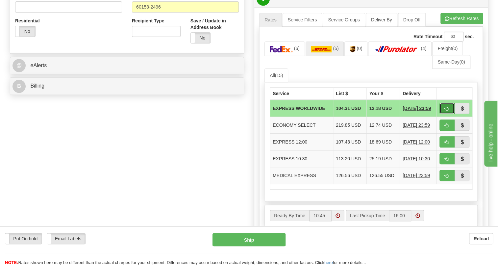
click at [447, 111] on span "button" at bounding box center [446, 108] width 5 height 4
type input "P"
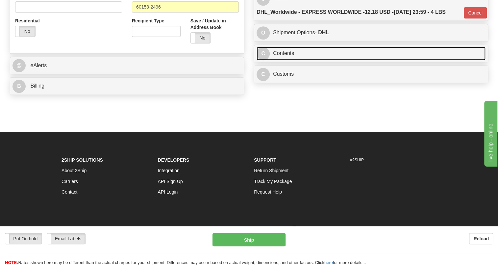
click at [281, 60] on link "C Contents" at bounding box center [370, 53] width 229 height 13
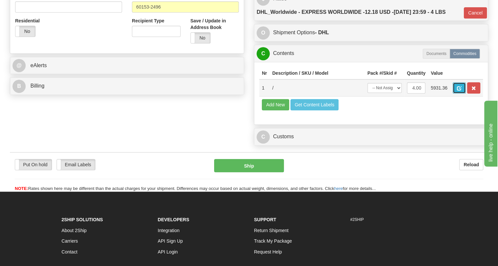
click at [457, 90] on span "button" at bounding box center [459, 88] width 5 height 4
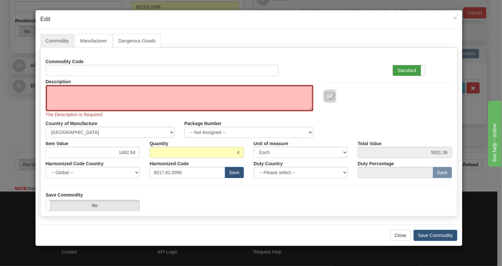
click at [405, 69] on label "Standard" at bounding box center [409, 70] width 32 height 11
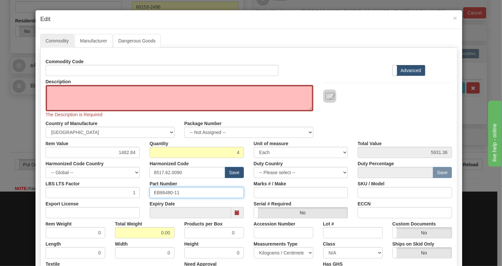
click at [166, 192] on input "EB86480-11" at bounding box center [197, 192] width 94 height 11
click at [62, 89] on textarea "Description" at bounding box center [180, 98] width 268 height 26
paste textarea "JMUX EXTERNAL SYNC UNIT"
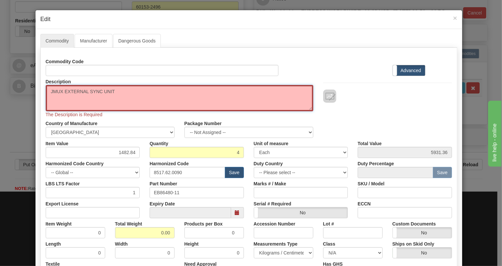
click at [48, 92] on textarea "JMUX EXTERNAL SYNC UNIT" at bounding box center [180, 98] width 268 height 26
type textarea "JMUX EXTERNAL SYNC UNIT"
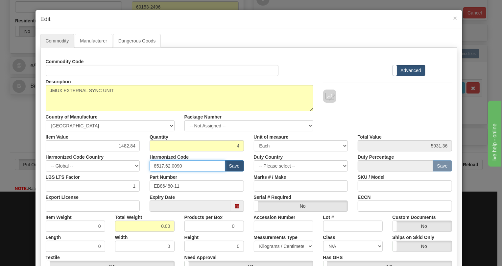
click at [163, 165] on input "8517.62.0090" at bounding box center [188, 165] width 76 height 11
paste input "43.70.986"
type input "8543.70.9860"
click at [122, 146] on input "1482.84" at bounding box center [93, 145] width 94 height 11
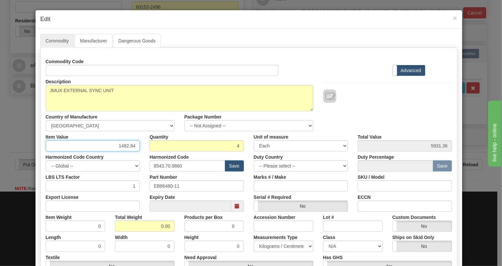
click at [122, 146] on input "1482.84" at bounding box center [93, 145] width 94 height 11
click at [123, 146] on input "1482.84" at bounding box center [93, 145] width 94 height 11
click at [126, 145] on input "1482.84" at bounding box center [93, 145] width 94 height 11
paste input ".186,27"
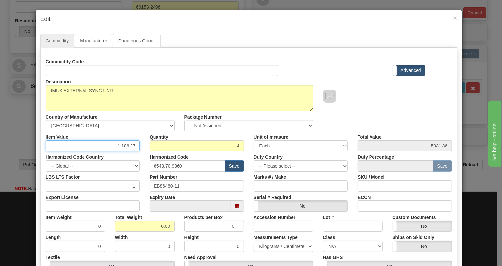
click at [117, 146] on input "1.186,27" at bounding box center [93, 145] width 94 height 11
click at [128, 148] on input "1186,27" at bounding box center [93, 145] width 94 height 11
type input "1186.27"
type input "4745.08"
click at [409, 71] on label "Advanced" at bounding box center [409, 70] width 32 height 11
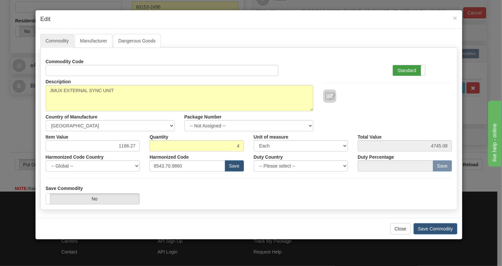
click at [401, 68] on label "Standard" at bounding box center [409, 70] width 32 height 11
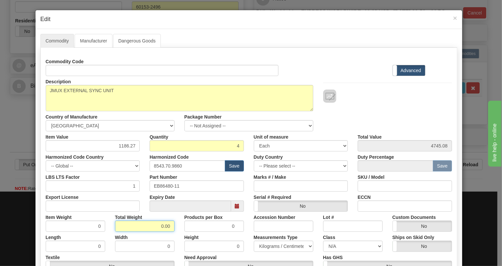
click at [156, 221] on input "0.00" at bounding box center [144, 225] width 59 height 11
type input "1.00"
type input "0.2500"
click at [273, 245] on select "Pounds / Inches Kilograms / Centimeters" at bounding box center [283, 245] width 59 height 11
select select "0"
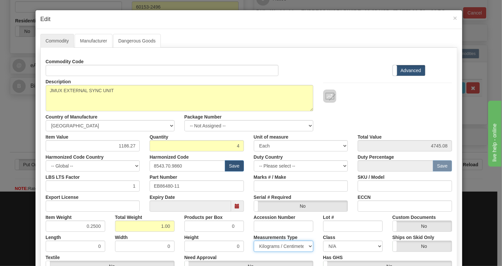
click at [254, 240] on select "Pounds / Inches Kilograms / Centimeters" at bounding box center [283, 245] width 59 height 11
click at [244, 228] on div "Products per Box 0" at bounding box center [213, 221] width 69 height 20
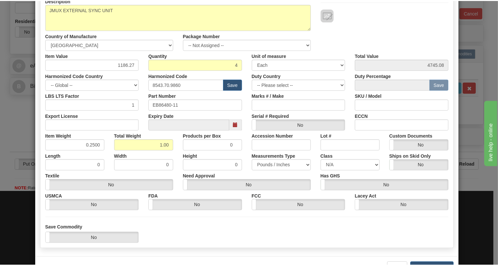
scroll to position [89, 0]
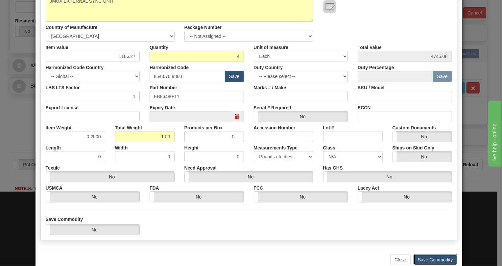
click at [426, 259] on button "Save Commodity" at bounding box center [436, 259] width 44 height 11
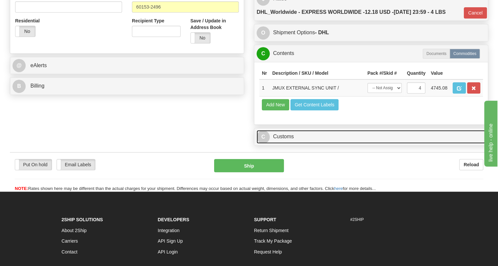
click at [288, 143] on link "C Customs" at bounding box center [370, 136] width 229 height 13
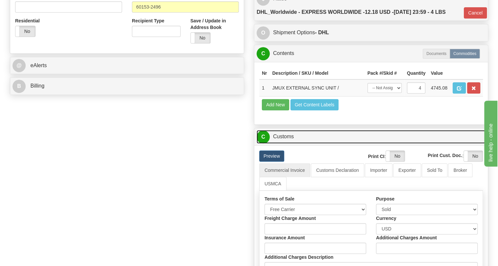
click at [284, 143] on link "C Customs" at bounding box center [370, 136] width 229 height 13
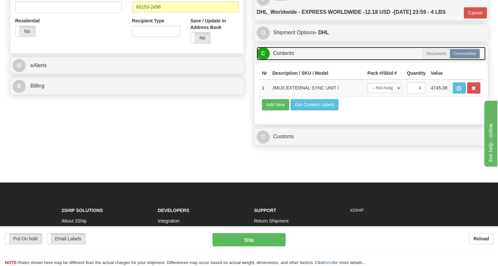
click at [287, 60] on link "C Contents" at bounding box center [370, 53] width 229 height 13
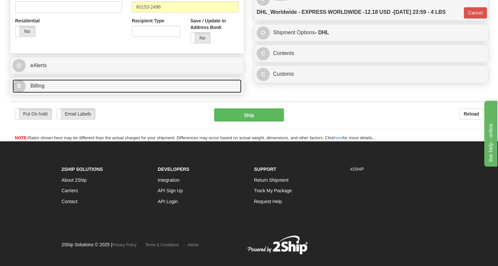
click at [34, 88] on span "Billing" at bounding box center [37, 86] width 14 height 6
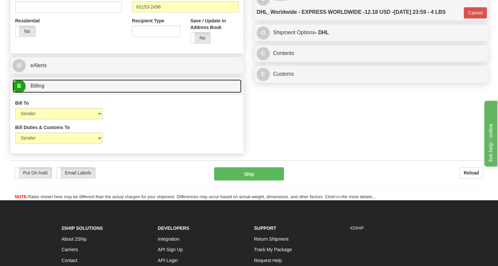
click at [42, 93] on link "B Billing" at bounding box center [126, 85] width 229 height 13
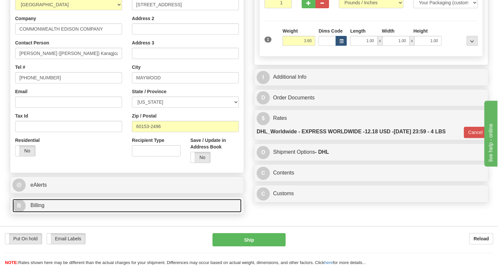
scroll to position [119, 0]
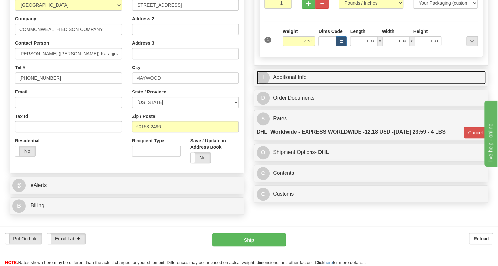
click at [287, 84] on link "I Additional Info" at bounding box center [370, 77] width 229 height 13
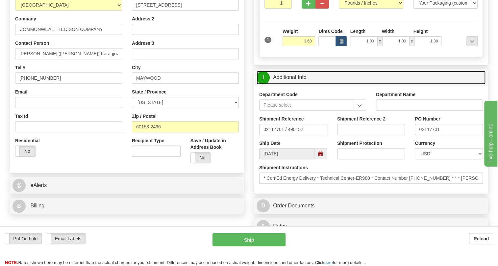
click at [289, 84] on link "I Additional Info" at bounding box center [370, 77] width 229 height 13
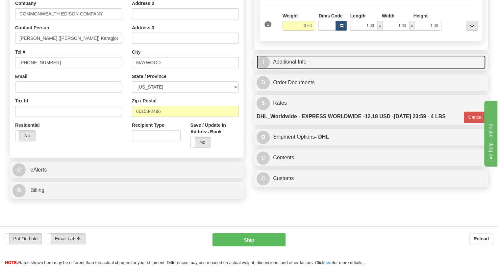
scroll to position [149, 0]
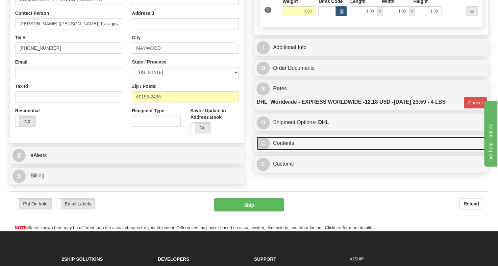
click at [290, 150] on link "C Contents" at bounding box center [370, 142] width 229 height 13
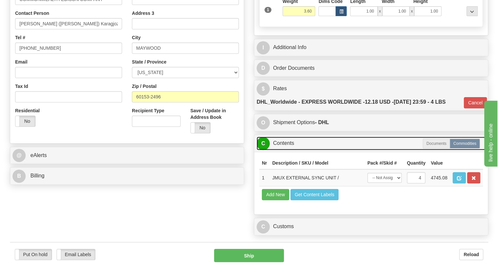
drag, startPoint x: 284, startPoint y: 158, endPoint x: 291, endPoint y: 171, distance: 14.0
click at [284, 150] on link "C Contents" at bounding box center [370, 142] width 229 height 13
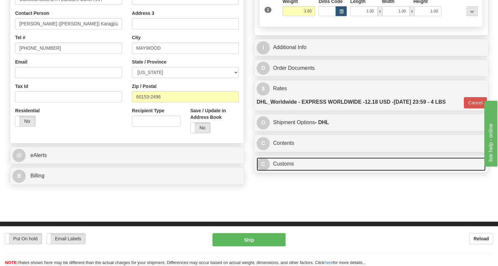
click at [286, 171] on link "C Customs" at bounding box center [370, 163] width 229 height 13
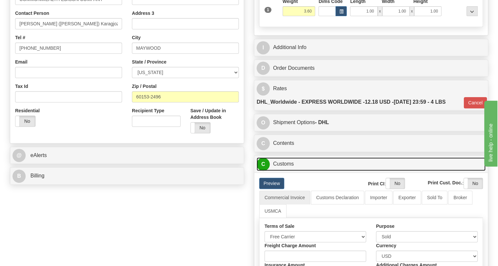
click at [286, 171] on link "C Customs" at bounding box center [370, 163] width 229 height 13
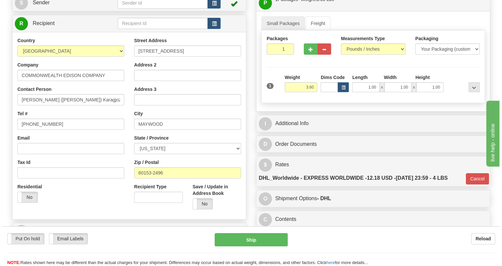
scroll to position [59, 0]
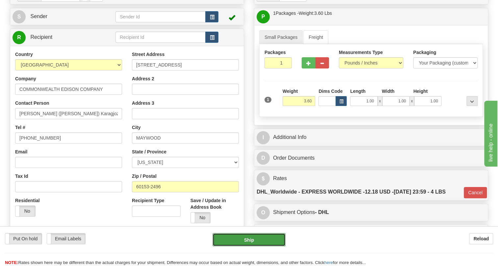
click at [251, 240] on button "Ship" at bounding box center [248, 239] width 73 height 13
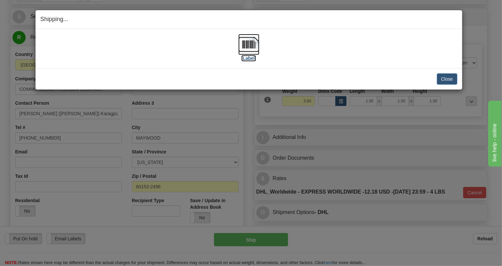
click at [253, 48] on img at bounding box center [248, 44] width 21 height 21
click at [444, 77] on button "Close" at bounding box center [447, 78] width 20 height 11
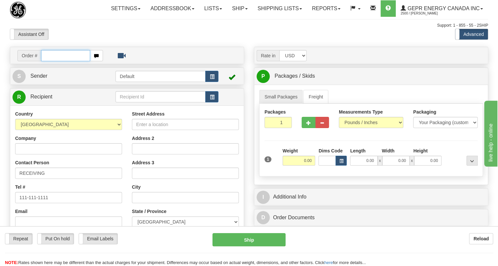
click at [59, 61] on input "text" at bounding box center [65, 55] width 49 height 11
paste input "0086690865"
type input "0086690865"
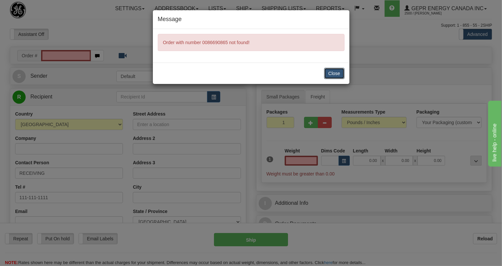
drag, startPoint x: 337, startPoint y: 75, endPoint x: 264, endPoint y: 75, distance: 72.3
click at [323, 75] on div "Close" at bounding box center [251, 72] width 197 height 21
click at [335, 73] on button "Close" at bounding box center [334, 73] width 20 height 11
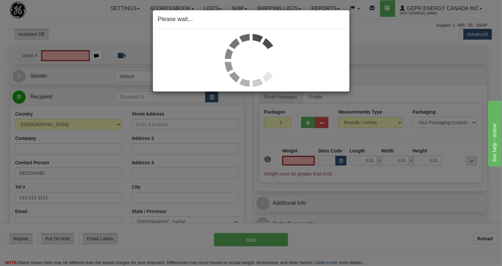
click at [55, 67] on div "Please wait..." at bounding box center [251, 133] width 502 height 266
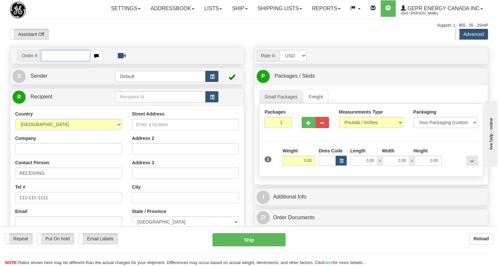
paste input "0086690865"
click at [50, 61] on input "0086690865" at bounding box center [65, 55] width 49 height 11
type input "86690865"
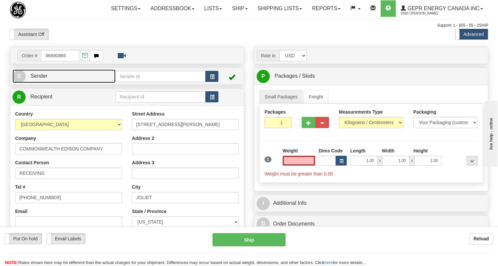
type input "0.00"
click at [43, 79] on span "Sender" at bounding box center [38, 76] width 17 height 6
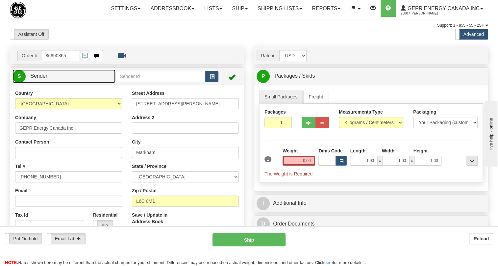
type input "MARKHAM"
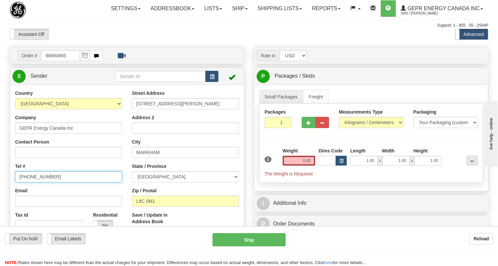
click at [43, 182] on input "[PHONE_NUMBER]" at bounding box center [68, 176] width 107 height 11
paste input "[PHONE_NUMBER]"
type input "[PHONE_NUMBER]"
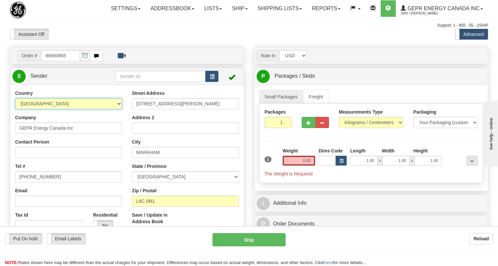
click at [35, 109] on select "[GEOGRAPHIC_DATA] [GEOGRAPHIC_DATA] [GEOGRAPHIC_DATA] [GEOGRAPHIC_DATA] [US_STA…" at bounding box center [68, 103] width 107 height 11
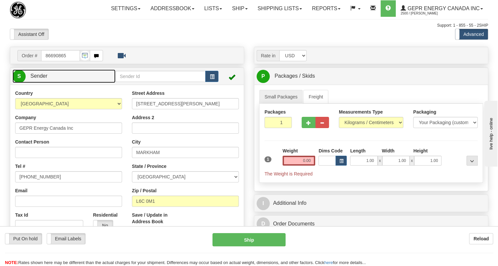
click at [35, 79] on span "Sender" at bounding box center [38, 76] width 17 height 6
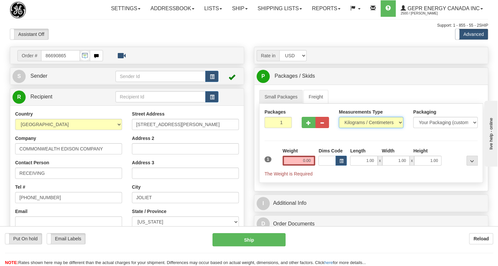
click at [356, 128] on select "Pounds / Inches Kilograms / Centimeters" at bounding box center [371, 122] width 64 height 11
select select "0"
click at [339, 128] on select "Pounds / Inches Kilograms / Centimeters" at bounding box center [371, 122] width 64 height 11
click at [308, 165] on input "0.00" at bounding box center [298, 160] width 33 height 10
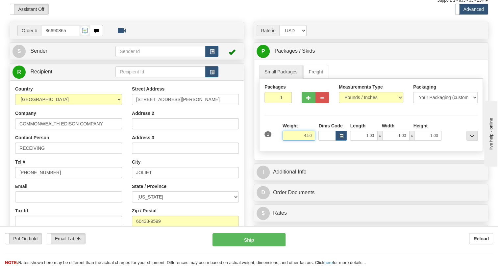
scroll to position [59, 0]
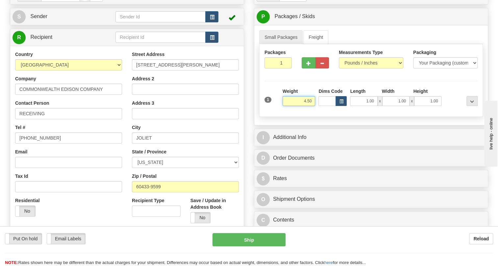
type input "4.50"
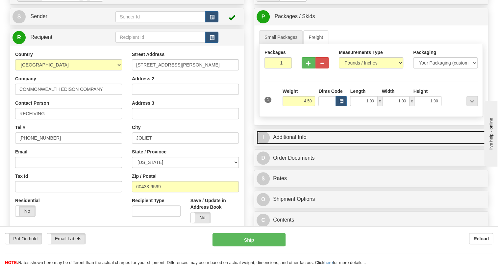
click at [286, 144] on link "I Additional Info" at bounding box center [370, 136] width 229 height 13
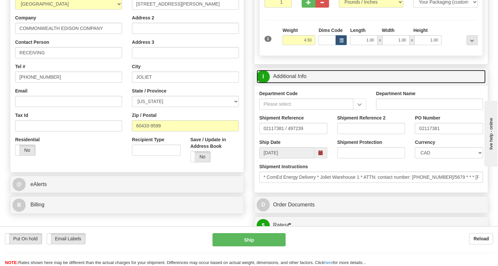
scroll to position [149, 0]
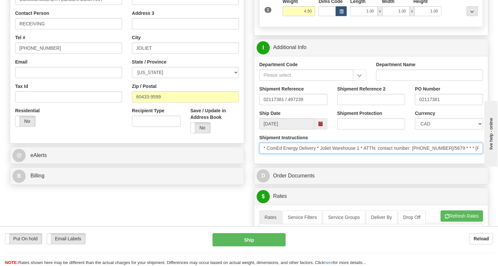
drag, startPoint x: 452, startPoint y: 163, endPoint x: 413, endPoint y: 163, distance: 39.4
click at [413, 154] on input "* ComEd Energy Delivery * Joliet Warehouse 1 * ATTN: contact number: [PHONE_NUM…" at bounding box center [371, 147] width 224 height 11
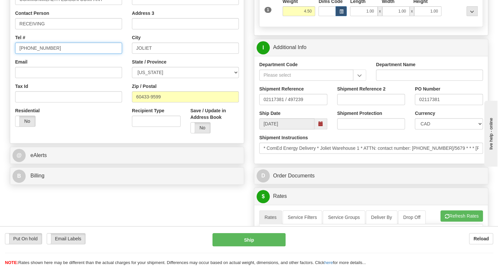
click at [36, 54] on input "[PHONE_NUMBER]" at bounding box center [68, 47] width 107 height 11
paste input "[PHONE_NUMBER]/5679"
type input "[PHONE_NUMBER]/5679"
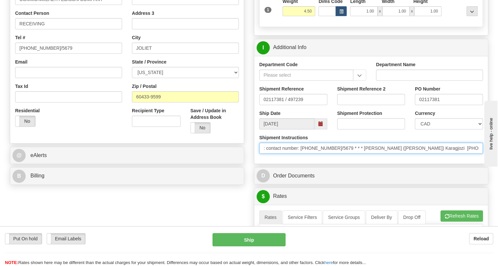
scroll to position [0, 153]
drag, startPoint x: 463, startPoint y: 163, endPoint x: 401, endPoint y: 162, distance: 62.5
click at [401, 154] on input "* ComEd Energy Delivery * Joliet Warehouse 1 * ATTN: contact number: [PHONE_NUM…" at bounding box center [371, 147] width 224 height 11
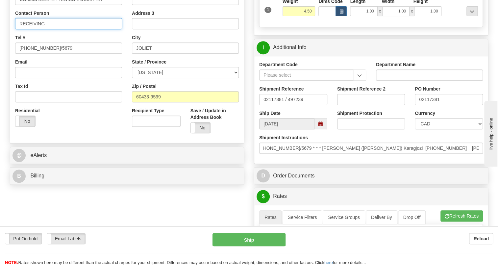
scroll to position [0, 0]
click at [33, 29] on input "RECEIVING" at bounding box center [68, 23] width 107 height 11
paste input "[PERSON_NAME] ([PERSON_NAME]) Karagjozi [PHONE_NUMBER]"
type input "[PERSON_NAME] ([PERSON_NAME]) Karagjozi [PHONE_NUMBER]"
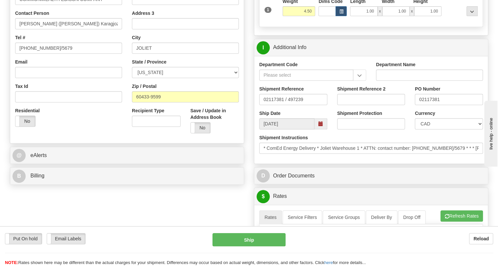
click at [123, 80] on div "Country [GEOGRAPHIC_DATA] [GEOGRAPHIC_DATA] [GEOGRAPHIC_DATA] [GEOGRAPHIC_DATA]…" at bounding box center [68, 46] width 117 height 170
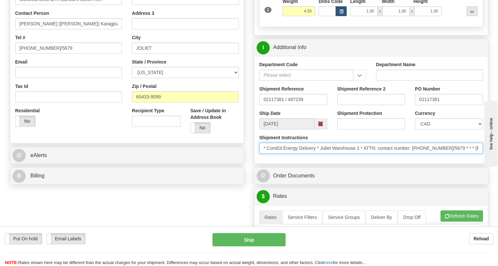
drag, startPoint x: 360, startPoint y: 163, endPoint x: 322, endPoint y: 162, distance: 38.1
click at [322, 154] on input "* ComEd Energy Delivery * Joliet Warehouse 1 * ATTN: contact number: [PHONE_NUM…" at bounding box center [371, 147] width 224 height 11
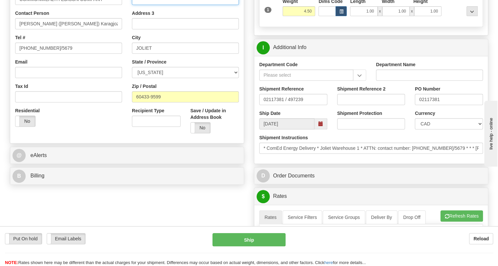
paste input "Joliet Warehouse 1"
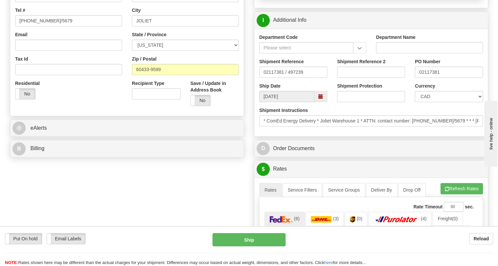
scroll to position [179, 0]
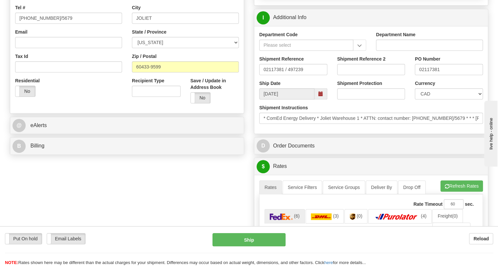
type input "Joliet Warehouse 1"
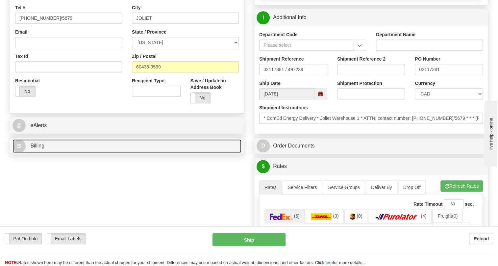
click at [38, 148] on span "Billing" at bounding box center [37, 146] width 14 height 6
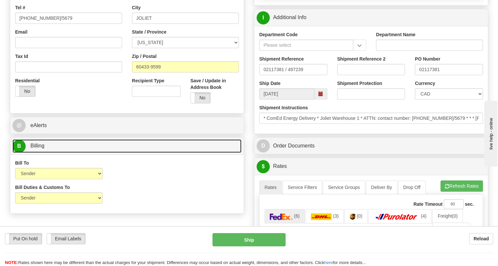
click at [38, 148] on span "Billing" at bounding box center [37, 146] width 14 height 6
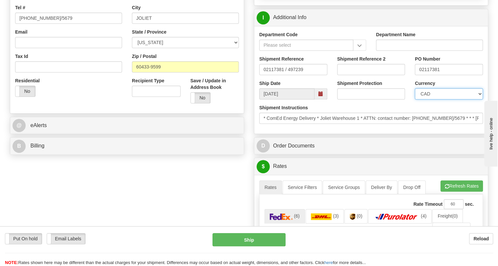
click at [438, 99] on select "CAD USD EUR ZAR [PERSON_NAME] ARN AUD AUS AWG BBD BFR BGN BHD BMD BND BRC BRL C…" at bounding box center [448, 93] width 68 height 11
select select "1"
click at [414, 99] on select "CAD USD EUR ZAR [PERSON_NAME] ARN AUD AUS AWG BBD BFR BGN BHD BMD BND BRC BRL C…" at bounding box center [448, 93] width 68 height 11
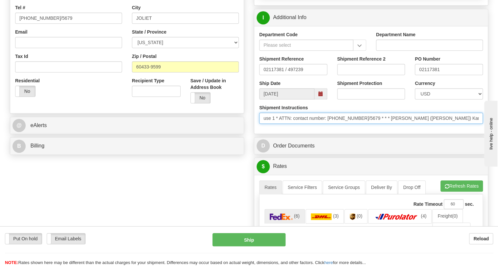
scroll to position [0, 153]
drag, startPoint x: 424, startPoint y: 135, endPoint x: 481, endPoint y: 136, distance: 56.2
click at [481, 124] on input "* ComEd Energy Delivery * Joliet Warehouse 1 * ATTN: contact number: [PHONE_NUM…" at bounding box center [371, 117] width 224 height 11
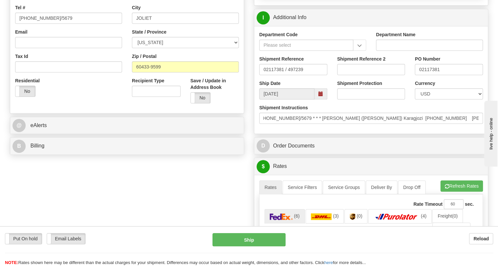
scroll to position [0, 0]
click at [379, 133] on div "Department Code Department Name Shipment Reference 02117381 / 497239 Shipment R…" at bounding box center [370, 79] width 233 height 107
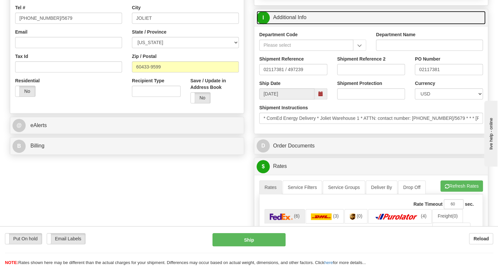
click at [297, 24] on link "I Additional Info" at bounding box center [370, 17] width 229 height 13
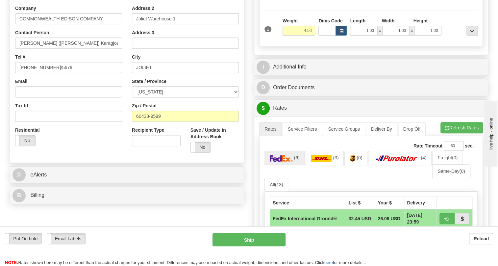
scroll to position [119, 0]
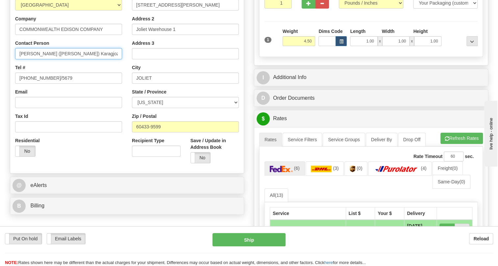
click at [89, 59] on input "[PERSON_NAME] ([PERSON_NAME]) Karagjozi [PHONE_NUMBER]" at bounding box center [68, 53] width 107 height 11
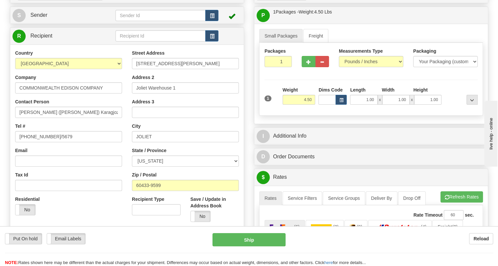
scroll to position [59, 0]
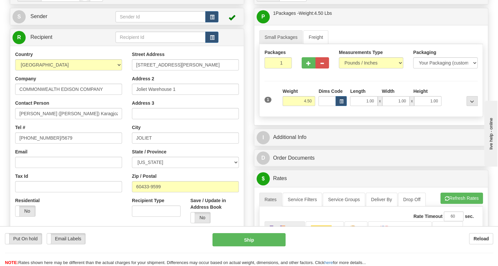
click at [114, 139] on div "Tel # [PHONE_NUMBER]/5679" at bounding box center [68, 133] width 107 height 19
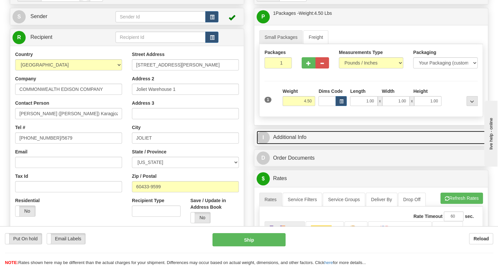
click at [289, 144] on link "I Additional Info" at bounding box center [370, 136] width 229 height 13
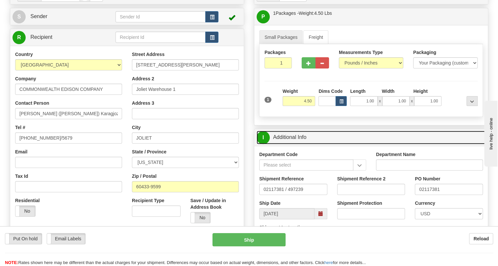
scroll to position [89, 0]
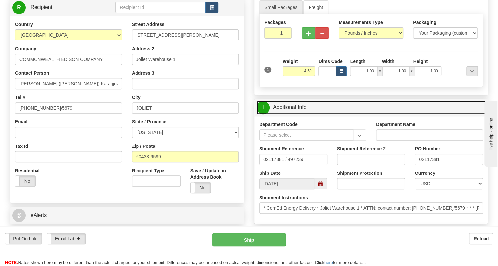
click at [294, 114] on link "I Additional Info" at bounding box center [370, 107] width 229 height 13
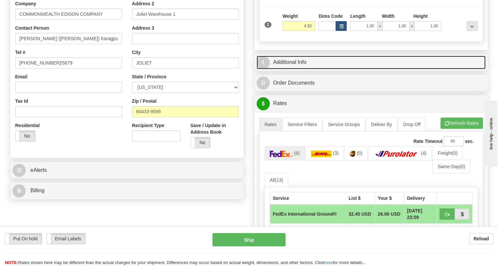
scroll to position [179, 0]
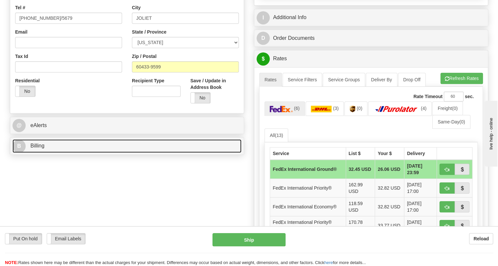
click at [41, 148] on span "Billing" at bounding box center [37, 146] width 14 height 6
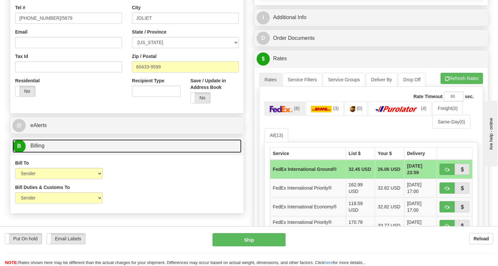
click at [41, 148] on span "Billing" at bounding box center [37, 146] width 14 height 6
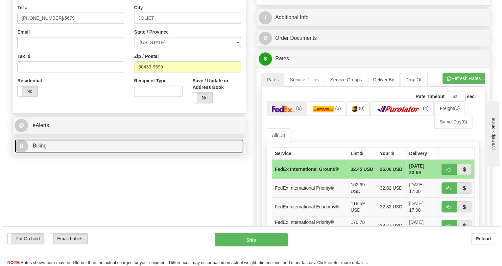
scroll to position [209, 0]
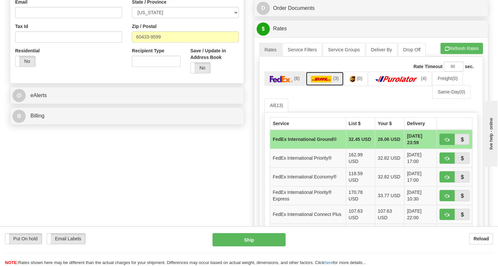
click at [321, 82] on img at bounding box center [321, 79] width 21 height 7
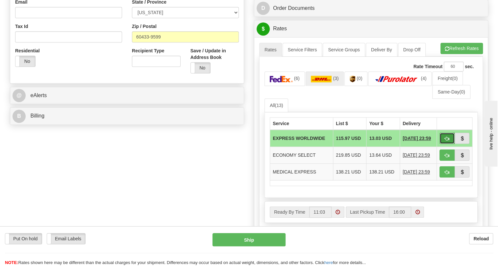
click at [446, 141] on span "button" at bounding box center [446, 138] width 5 height 4
type input "P"
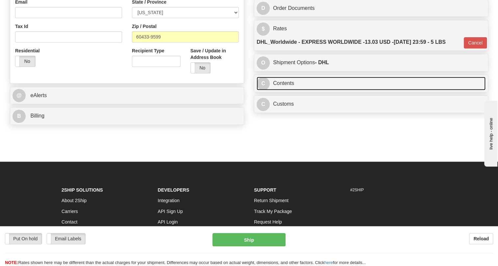
click at [284, 90] on link "C Contents" at bounding box center [370, 83] width 229 height 13
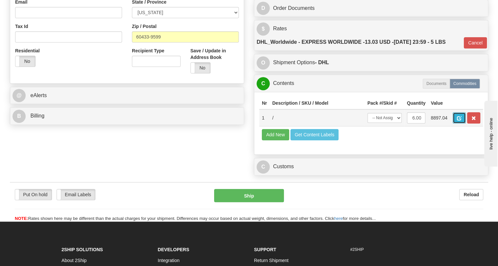
click at [459, 120] on span "button" at bounding box center [459, 118] width 5 height 4
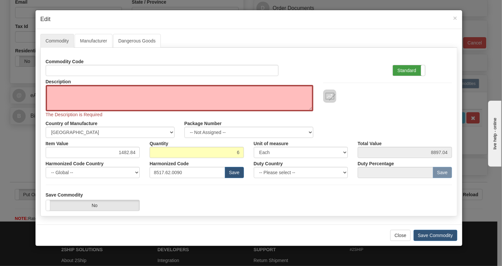
click at [399, 70] on label "Standard" at bounding box center [409, 70] width 32 height 11
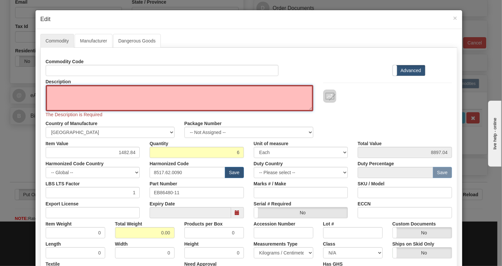
click at [51, 90] on textarea "Description" at bounding box center [180, 98] width 268 height 26
paste textarea "JMUX EXTERNAL SYNC UNIT"
type textarea "JMUX EXTERNAL SYNC UNIT"
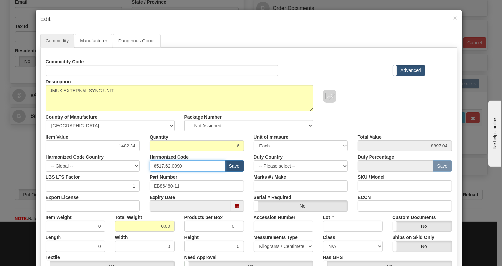
click at [171, 165] on input "8517.62.0090" at bounding box center [188, 165] width 76 height 11
paste input "43.70.986"
type input "8543.70.9860"
click at [156, 226] on input "0.00" at bounding box center [144, 225] width 59 height 11
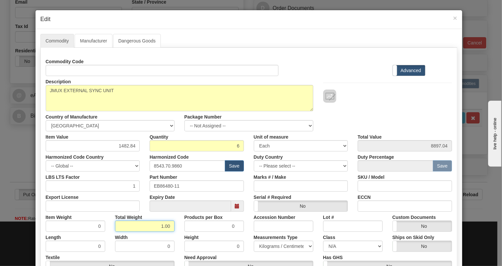
type input "1.00"
type input "0.1667"
click at [264, 245] on select "Pounds / Inches Kilograms / Centimeters" at bounding box center [283, 245] width 59 height 11
select select "0"
click at [254, 240] on select "Pounds / Inches Kilograms / Centimeters" at bounding box center [283, 245] width 59 height 11
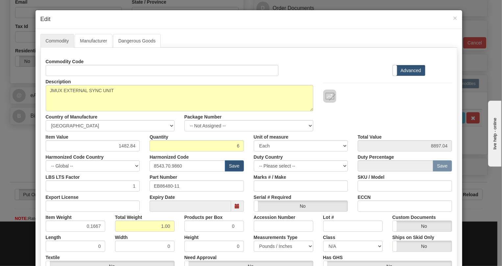
click at [244, 217] on div "Products per Box 0" at bounding box center [213, 221] width 69 height 20
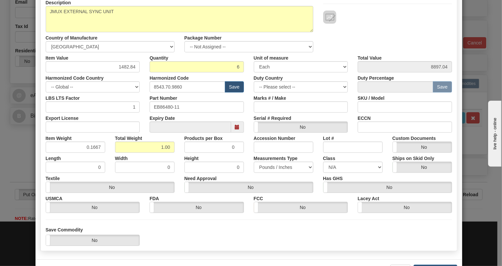
scroll to position [89, 0]
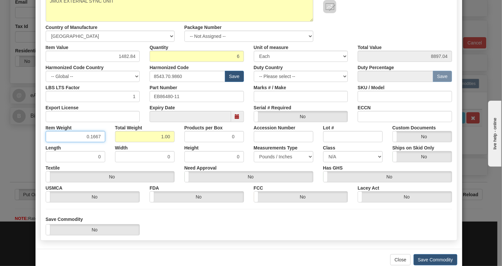
drag, startPoint x: 95, startPoint y: 135, endPoint x: 99, endPoint y: 135, distance: 3.3
click at [99, 135] on input "0.1667" at bounding box center [75, 136] width 59 height 11
type input "0.1665"
click at [107, 145] on div "Length 0" at bounding box center [75, 152] width 69 height 20
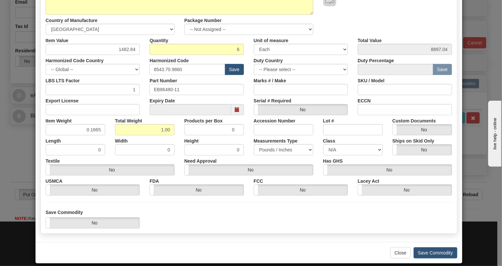
scroll to position [103, 0]
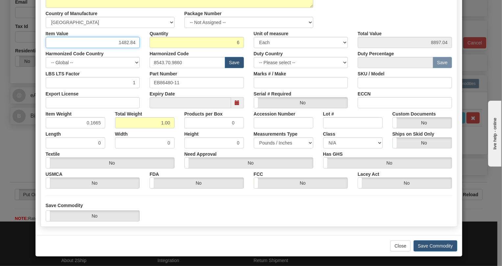
click at [128, 42] on input "1482.84" at bounding box center [93, 42] width 94 height 11
paste input ".069,18"
click at [120, 45] on input "1.069,18" at bounding box center [93, 42] width 94 height 11
click at [129, 44] on input "1069,18" at bounding box center [93, 42] width 94 height 11
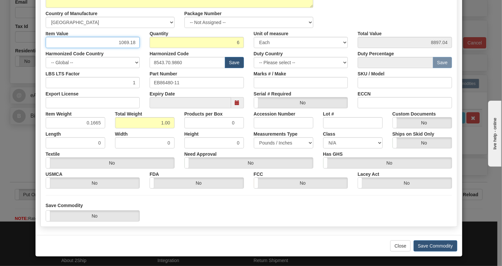
type input "1069.18"
type input "6415.08"
click at [145, 98] on div "Expiry Date" at bounding box center [197, 98] width 104 height 20
click at [431, 245] on button "Save Commodity" at bounding box center [436, 245] width 44 height 11
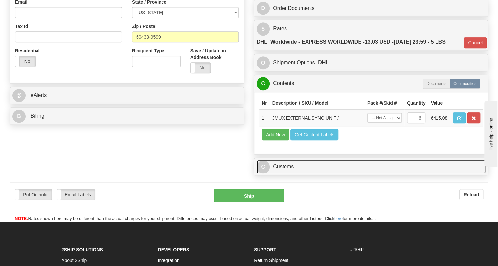
click at [286, 173] on link "C Customs" at bounding box center [370, 166] width 229 height 13
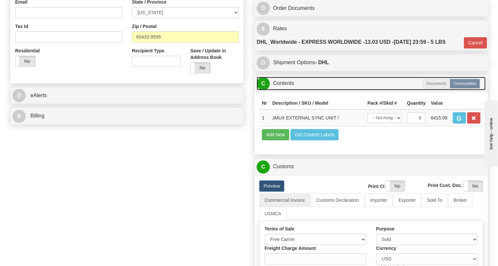
click at [287, 90] on link "C Contents" at bounding box center [370, 83] width 229 height 13
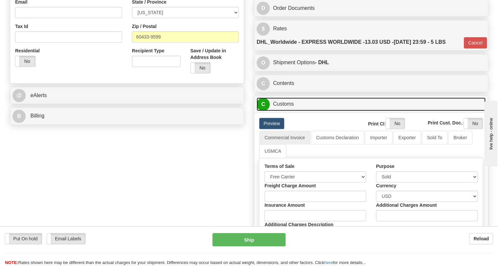
click at [286, 111] on link "C Customs" at bounding box center [370, 103] width 229 height 13
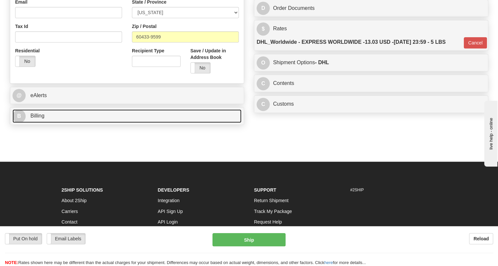
click at [33, 118] on span "Billing" at bounding box center [37, 116] width 14 height 6
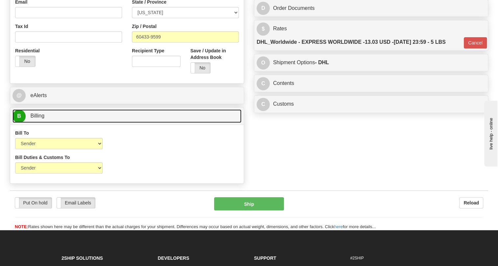
click at [33, 118] on span "Billing" at bounding box center [37, 116] width 14 height 6
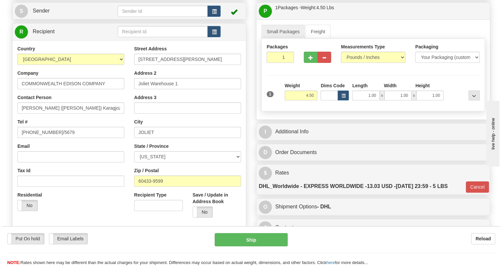
scroll to position [59, 0]
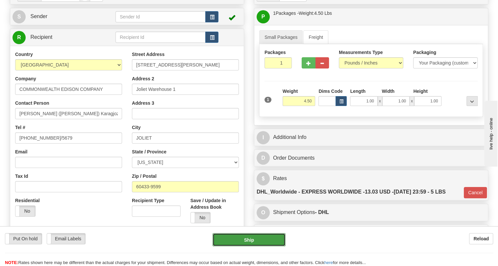
click at [252, 240] on button "Ship" at bounding box center [248, 239] width 73 height 13
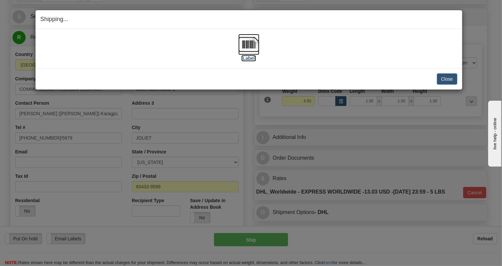
click at [248, 44] on img at bounding box center [248, 44] width 21 height 21
click at [442, 79] on button "Close" at bounding box center [447, 78] width 20 height 11
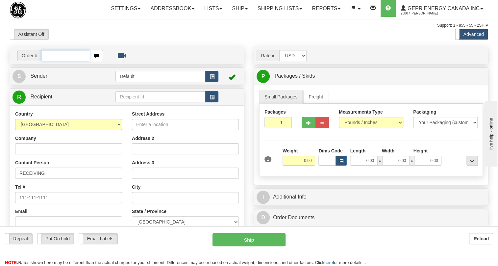
click at [57, 61] on input "text" at bounding box center [65, 55] width 49 height 11
paste input "0086690892"
click at [48, 61] on input "0086690892" at bounding box center [65, 55] width 49 height 11
type input "86690892"
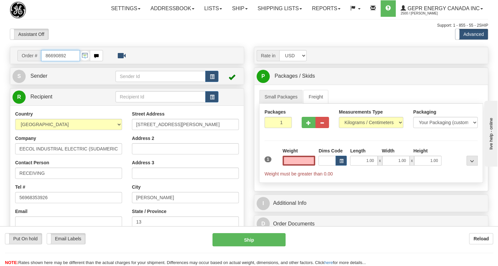
type input "0.00"
click at [68, 61] on input "86690892" at bounding box center [60, 55] width 39 height 11
click at [64, 61] on input "86690892" at bounding box center [60, 55] width 39 height 11
type input "86690890"
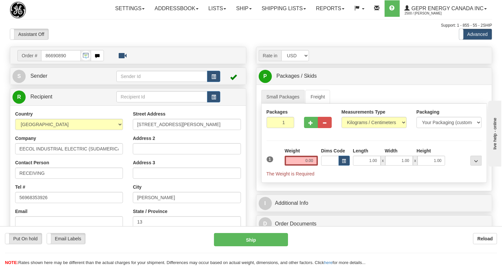
click at [81, 46] on body "Training Course Close Toggle navigation Settings Shipping Preferences New Recip…" at bounding box center [251, 133] width 502 height 266
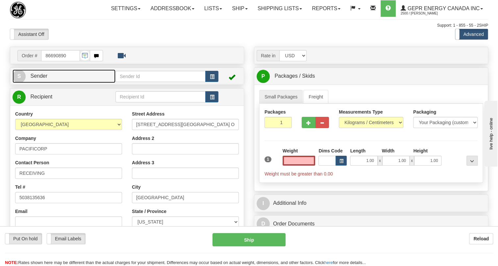
type input "0.00"
click at [44, 79] on span "Sender" at bounding box center [38, 76] width 17 height 6
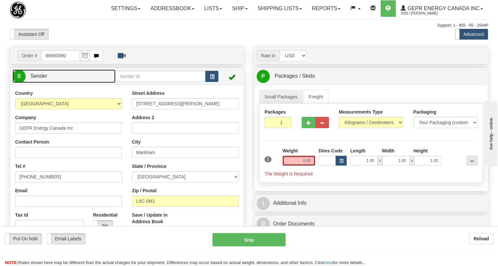
type input "MARKHAM"
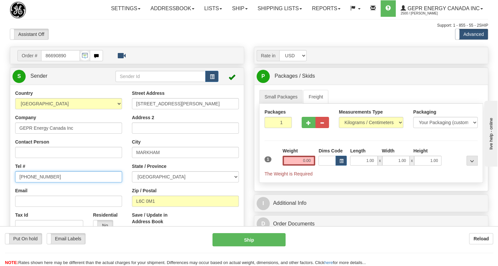
click at [40, 182] on input "[PHONE_NUMBER]" at bounding box center [68, 176] width 107 height 11
paste input "[PHONE_NUMBER]"
type input "[PHONE_NUMBER]"
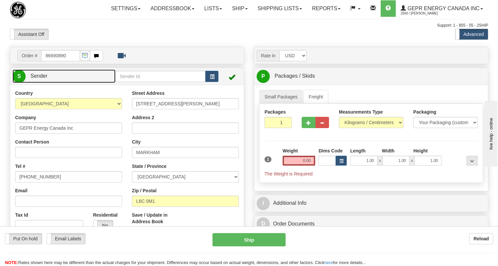
click at [43, 79] on span "Sender" at bounding box center [38, 76] width 17 height 6
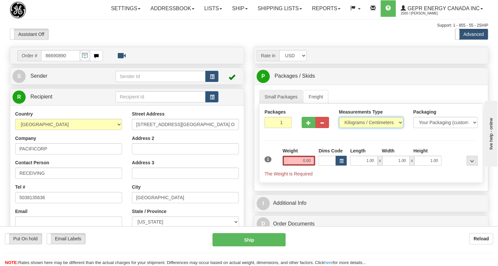
click at [360, 128] on select "Pounds / Inches Kilograms / Centimeters" at bounding box center [371, 122] width 64 height 11
select select "0"
click at [339, 128] on select "Pounds / Inches Kilograms / Centimeters" at bounding box center [371, 122] width 64 height 11
click at [301, 165] on input "0.00" at bounding box center [298, 160] width 33 height 10
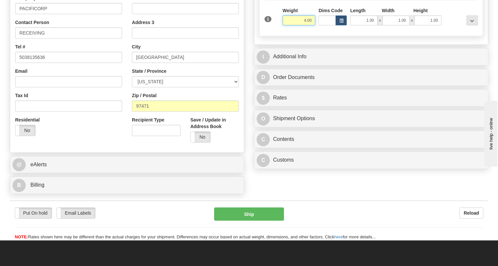
scroll to position [179, 0]
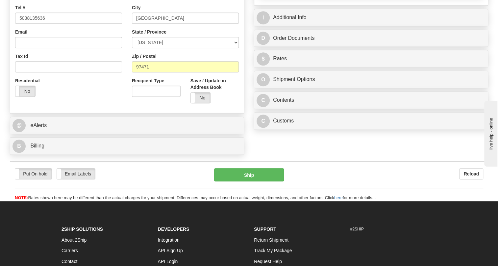
type input "4.00"
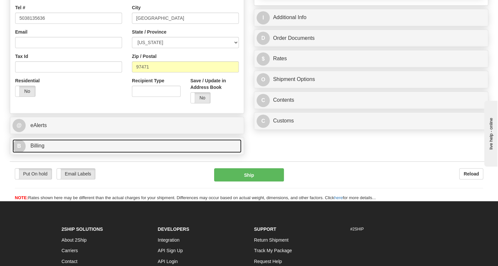
click at [36, 148] on span "Billing" at bounding box center [37, 146] width 14 height 6
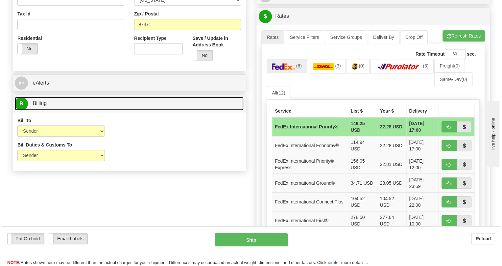
scroll to position [239, 0]
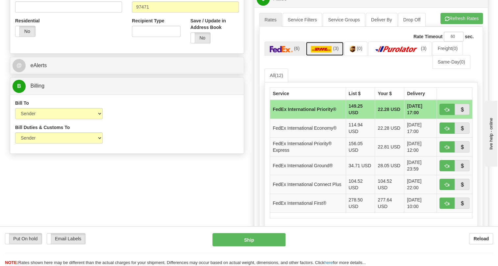
click at [320, 52] on img at bounding box center [321, 49] width 21 height 7
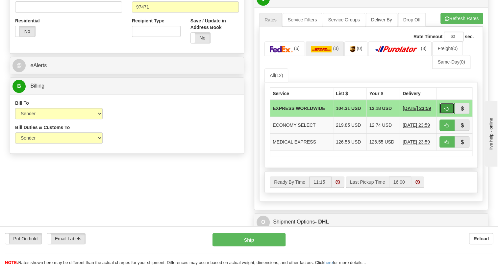
click at [447, 111] on span "button" at bounding box center [446, 108] width 5 height 4
type input "P"
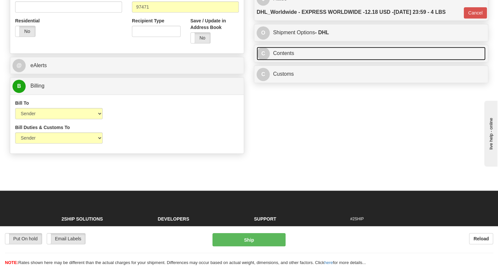
click at [282, 60] on link "C Contents" at bounding box center [370, 53] width 229 height 13
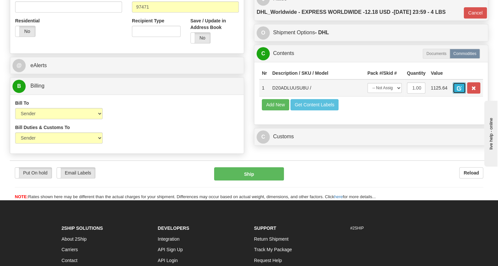
click at [459, 90] on span "button" at bounding box center [459, 88] width 5 height 4
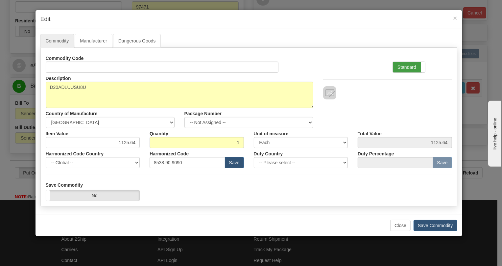
click at [410, 66] on label "Standard" at bounding box center [409, 67] width 32 height 11
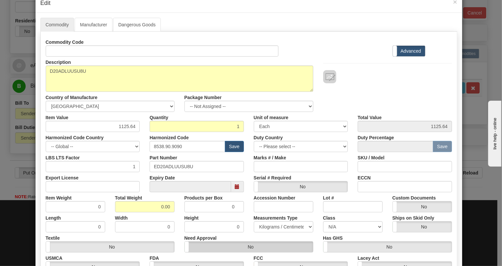
scroll to position [30, 0]
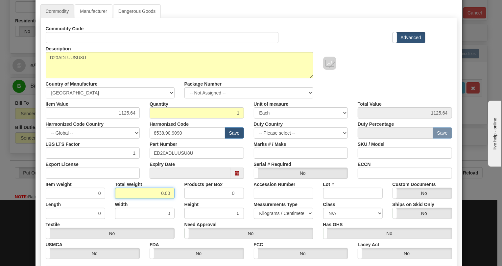
click at [158, 194] on input "0.00" at bounding box center [144, 192] width 59 height 11
type input "1.00"
type input "1.0000"
click at [275, 212] on select "Pounds / Inches Kilograms / Centimeters" at bounding box center [283, 212] width 59 height 11
select select "0"
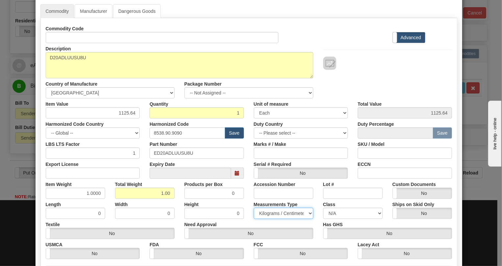
click at [254, 207] on select "Pounds / Inches Kilograms / Centimeters" at bounding box center [283, 212] width 59 height 11
click at [125, 113] on input "1125.64" at bounding box center [93, 112] width 94 height 11
type input "810.69"
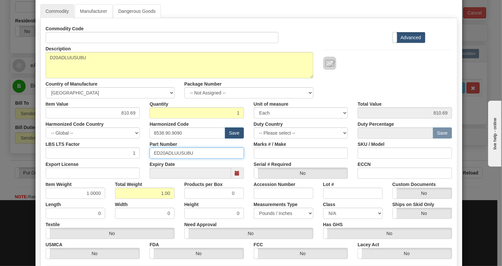
click at [178, 153] on input "ED20ADLUUSU8U" at bounding box center [197, 152] width 94 height 11
drag, startPoint x: 345, startPoint y: 164, endPoint x: 174, endPoint y: 167, distance: 171.6
click at [344, 164] on div "Serial # Required Yes No" at bounding box center [301, 168] width 104 height 20
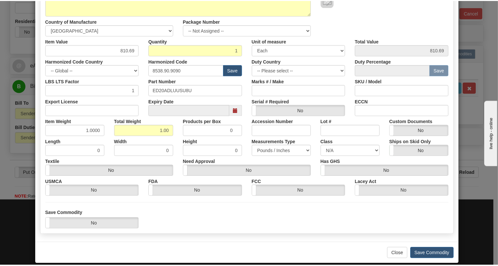
scroll to position [100, 0]
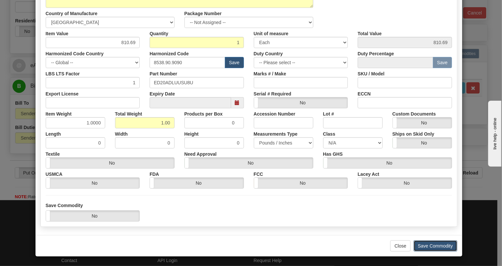
click at [429, 245] on button "Save Commodity" at bounding box center [436, 245] width 44 height 11
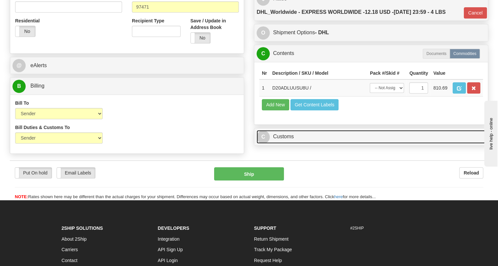
click at [282, 143] on link "C Customs" at bounding box center [370, 136] width 229 height 13
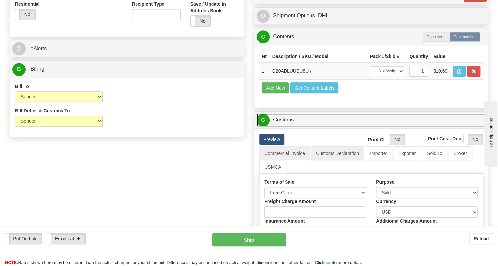
scroll to position [269, 0]
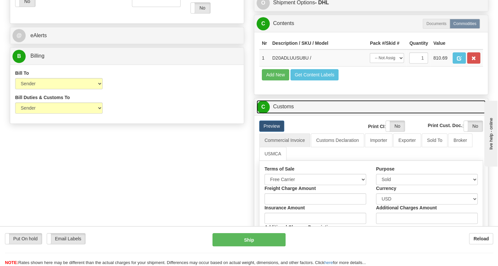
click at [289, 113] on link "C Customs" at bounding box center [370, 106] width 229 height 13
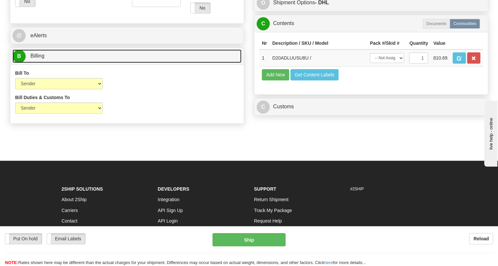
click at [37, 59] on span "Billing" at bounding box center [37, 56] width 14 height 6
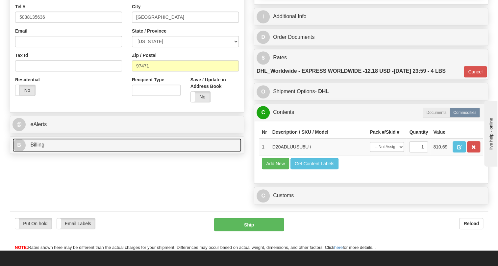
scroll to position [179, 0]
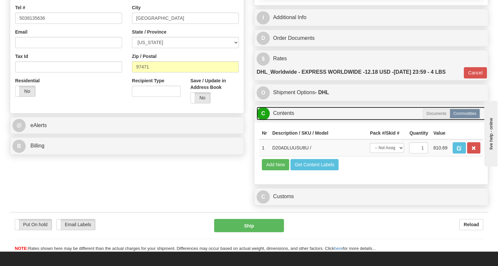
click at [292, 120] on link "C Contents" at bounding box center [370, 112] width 229 height 13
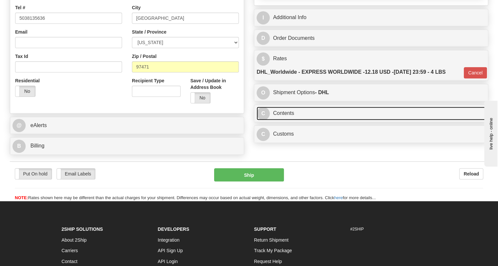
scroll to position [89, 0]
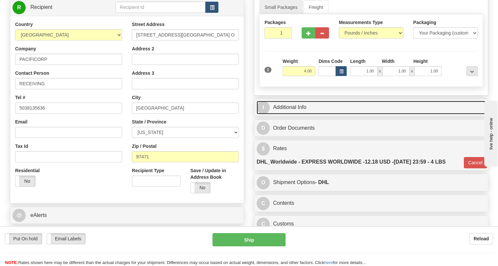
click at [290, 114] on link "I Additional Info" at bounding box center [370, 107] width 229 height 13
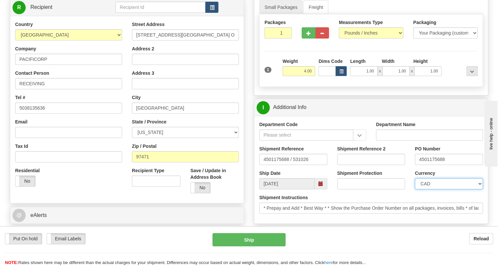
click at [440, 189] on select "CAD USD EUR ZAR RON ANG ARN AUD AUS AWG BBD BFR BGN BHD BMD BND BRC BRL CHP CKZ…" at bounding box center [448, 183] width 68 height 11
select select "1"
click at [414, 189] on select "CAD USD EUR ZAR RON ANG ARN AUD AUS AWG BBD BFR BGN BHD BMD BND BRC BRL CHP CKZ…" at bounding box center [448, 183] width 68 height 11
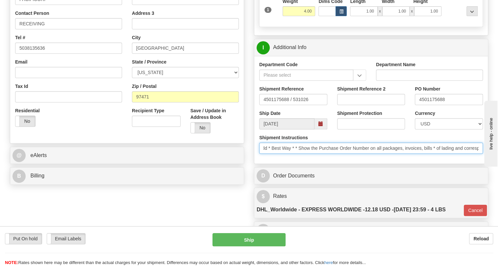
scroll to position [0, 0]
drag, startPoint x: 457, startPoint y: 164, endPoint x: 266, endPoint y: 160, distance: 191.3
click at [266, 154] on input "* Prepay and Add * Best Way * * Show the Purchase Order Number on all packages,…" at bounding box center [371, 147] width 224 height 11
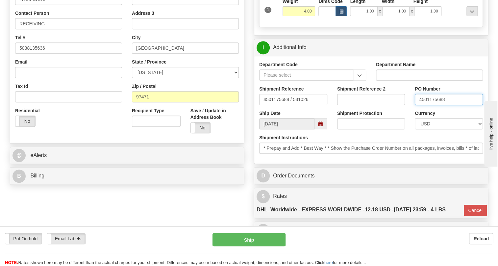
click at [427, 105] on input "4501175688" at bounding box center [448, 99] width 68 height 11
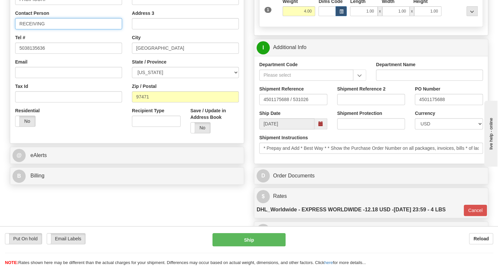
click at [65, 29] on input "RECEIVING" at bounding box center [68, 23] width 107 height 11
paste input "4501175688"
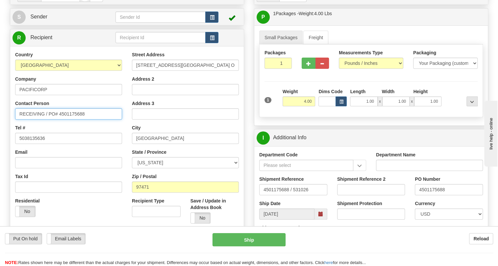
scroll to position [59, 0]
type input "RECEIVING / PO# 4501175688"
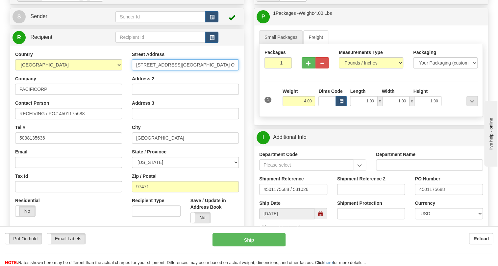
drag, startPoint x: 228, startPoint y: 80, endPoint x: 187, endPoint y: 81, distance: 40.5
click at [187, 70] on input "4025 Old Hwy 99 South, Roseburg Tech Ops" at bounding box center [185, 64] width 107 height 11
click at [245, 94] on div "Order # 86690890 S" at bounding box center [127, 132] width 244 height 290
drag, startPoint x: 228, startPoint y: 80, endPoint x: 187, endPoint y: 79, distance: 41.1
click at [187, 70] on input "4025 Old Hwy 99 South, Roseburg Tech Ops" at bounding box center [185, 64] width 107 height 11
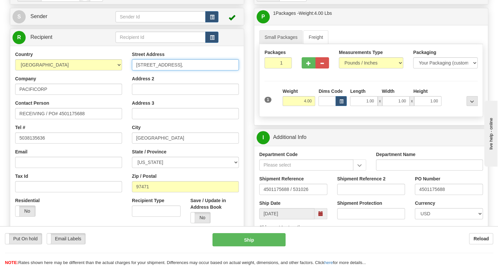
type input "4025 Old Hwy 99 South,"
click at [142, 95] on input "Address 2" at bounding box center [185, 88] width 107 height 11
paste input "Roseburg Tech Ops"
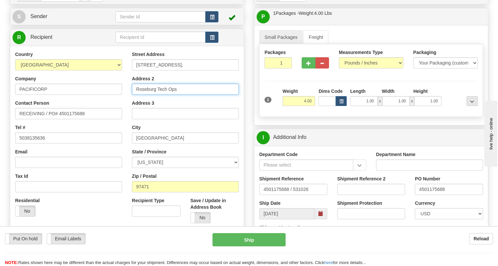
click at [190, 95] on input "Roseburg Tech Ops" at bounding box center [185, 88] width 107 height 11
type input "Roseburg Tech Ops"
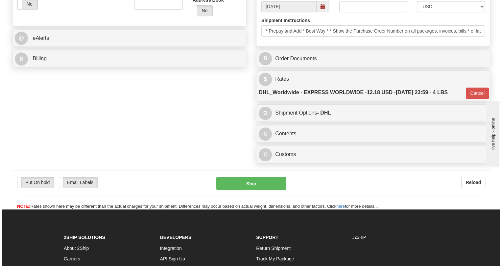
scroll to position [269, 0]
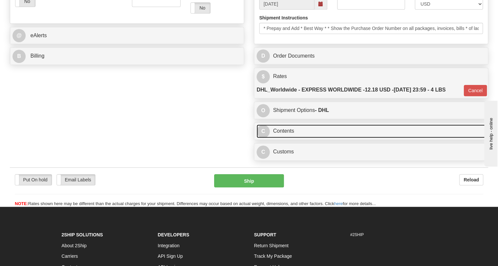
click at [285, 138] on link "C Contents" at bounding box center [370, 130] width 229 height 13
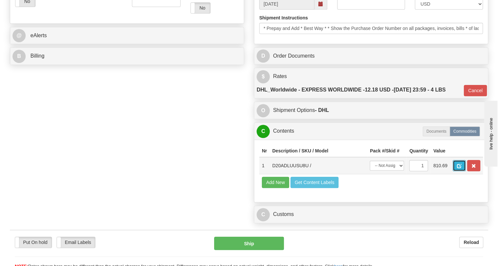
click at [456, 171] on button "button" at bounding box center [458, 165] width 13 height 11
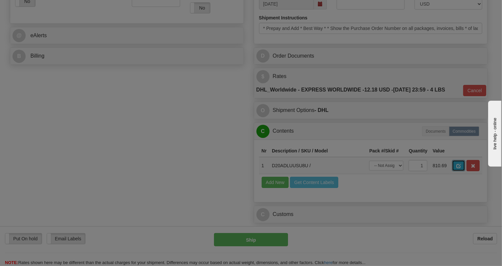
scroll to position [0, 0]
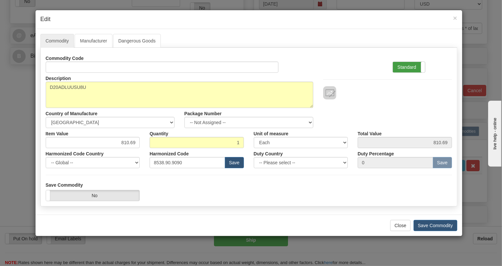
click at [397, 65] on label "Standard" at bounding box center [409, 67] width 32 height 11
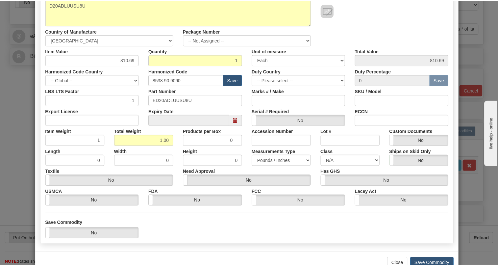
scroll to position [100, 0]
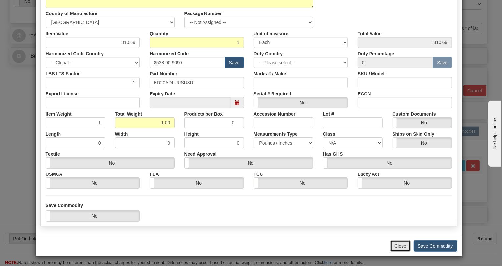
click at [397, 244] on button "Close" at bounding box center [400, 245] width 20 height 11
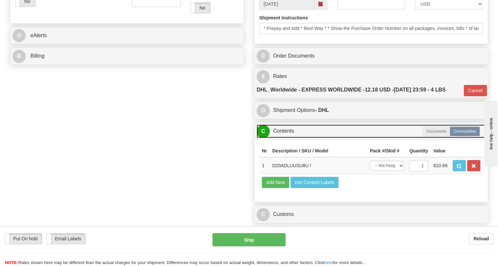
click at [285, 138] on link "C Contents" at bounding box center [370, 130] width 229 height 13
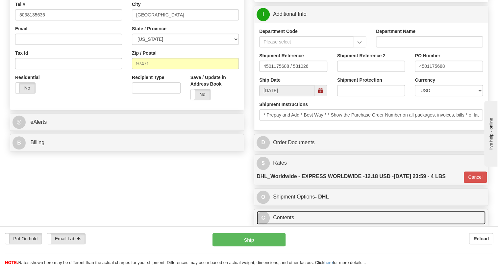
scroll to position [179, 0]
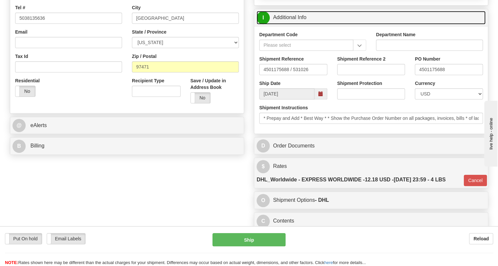
click at [285, 24] on link "I Additional Info" at bounding box center [370, 17] width 229 height 13
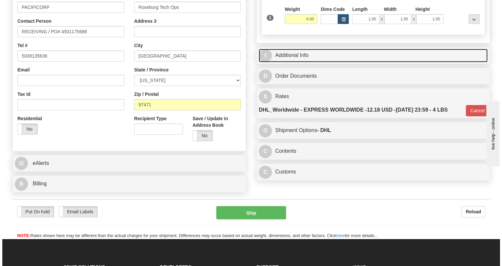
scroll to position [59, 0]
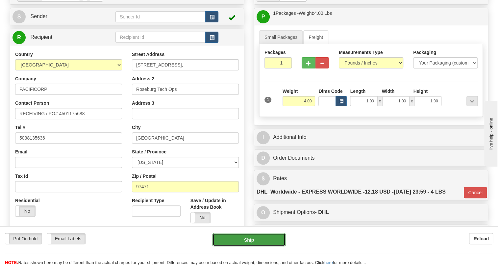
click at [248, 240] on button "Ship" at bounding box center [248, 239] width 73 height 13
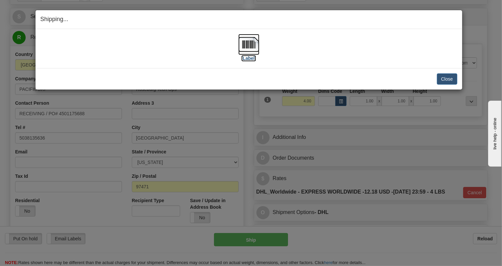
click at [248, 43] on img at bounding box center [248, 44] width 21 height 21
click at [445, 77] on button "Close" at bounding box center [447, 78] width 20 height 11
